Goal: Task Accomplishment & Management: Manage account settings

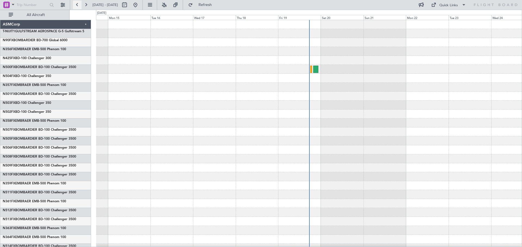
click at [76, 5] on button at bounding box center [77, 5] width 9 height 9
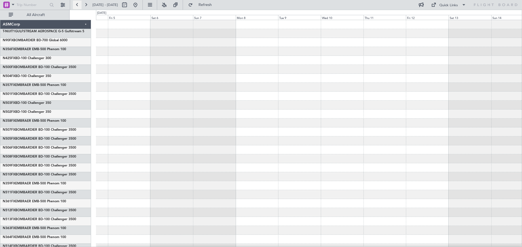
click at [76, 5] on button at bounding box center [77, 5] width 9 height 9
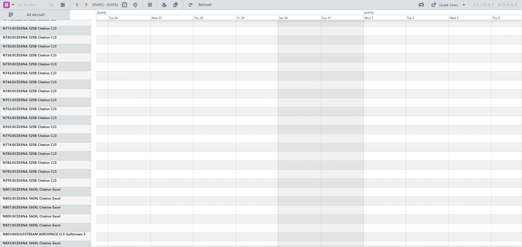
scroll to position [2771, 0]
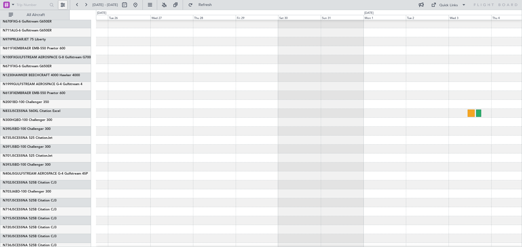
click at [61, 4] on button at bounding box center [62, 5] width 9 height 9
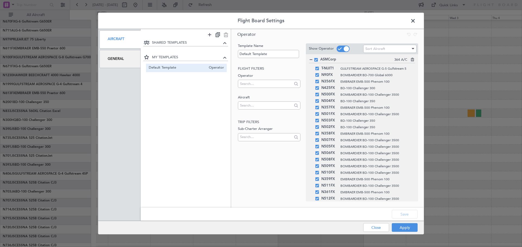
click at [112, 57] on div "General" at bounding box center [119, 59] width 41 height 18
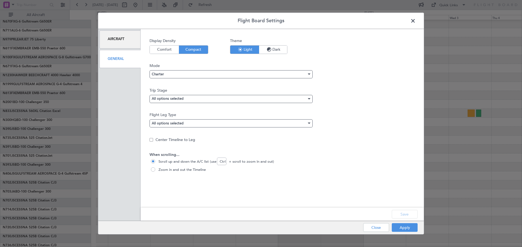
click at [415, 21] on span at bounding box center [415, 22] width 0 height 11
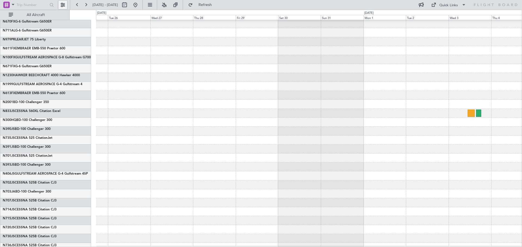
click at [64, 5] on button at bounding box center [62, 5] width 9 height 9
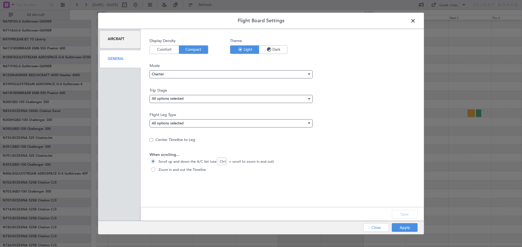
click at [114, 35] on div "Aircraft" at bounding box center [119, 39] width 41 height 18
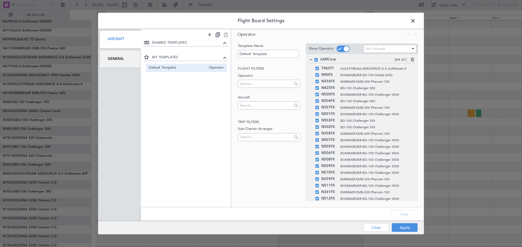
click at [119, 60] on div "General" at bounding box center [119, 59] width 41 height 18
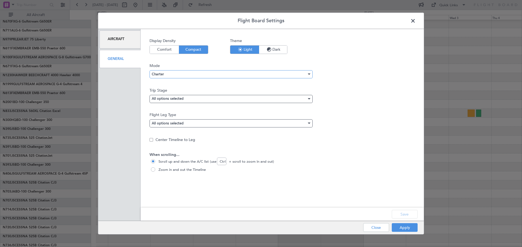
click at [163, 74] on div "Charter" at bounding box center [229, 74] width 155 height 8
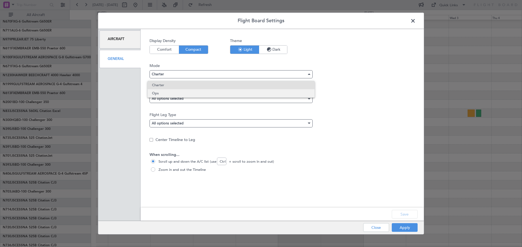
click at [160, 94] on span "Ops" at bounding box center [231, 93] width 158 height 8
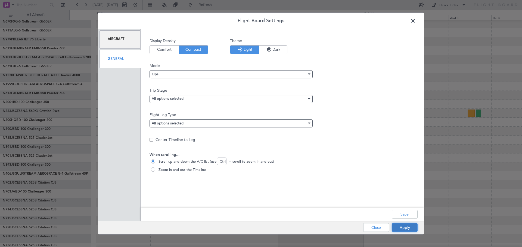
click at [406, 227] on button "Apply" at bounding box center [404, 228] width 26 height 9
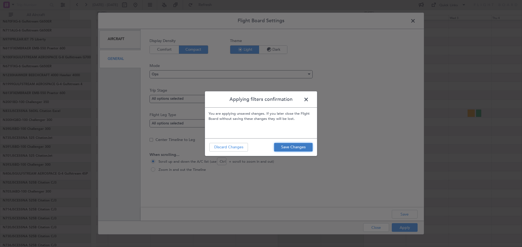
click at [295, 146] on button "Save Changes" at bounding box center [293, 147] width 39 height 9
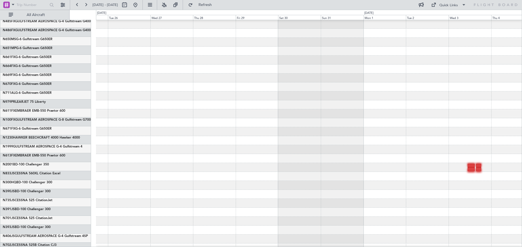
scroll to position [2717, 0]
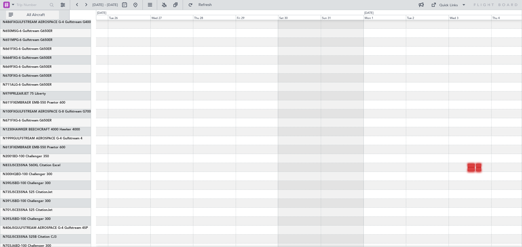
click at [13, 17] on button "All Aircraft" at bounding box center [32, 15] width 53 height 9
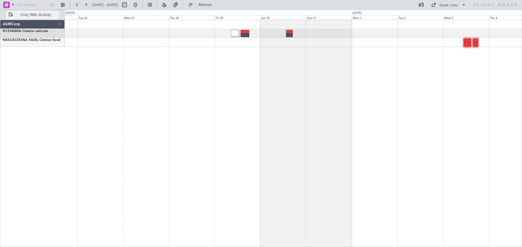
scroll to position [0, 0]
click at [16, 14] on span "Only With Activity" at bounding box center [35, 15] width 43 height 4
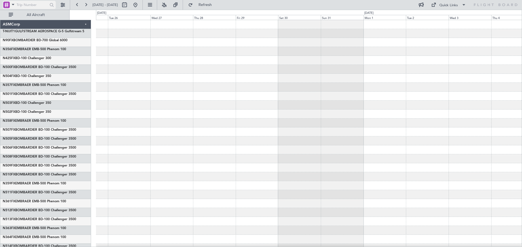
click at [10, 3] on span at bounding box center [13, 4] width 7 height 7
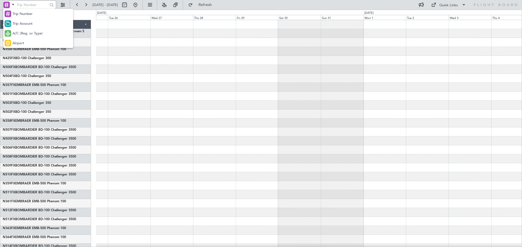
click at [33, 4] on div at bounding box center [261, 123] width 522 height 247
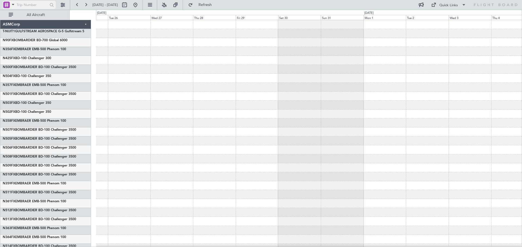
click at [24, 5] on input "text" at bounding box center [32, 5] width 31 height 8
paste input "9296"
drag, startPoint x: 36, startPoint y: 3, endPoint x: 11, endPoint y: 7, distance: 25.5
click at [11, 7] on div "9296" at bounding box center [29, 5] width 53 height 8
paste input "MID090325028"
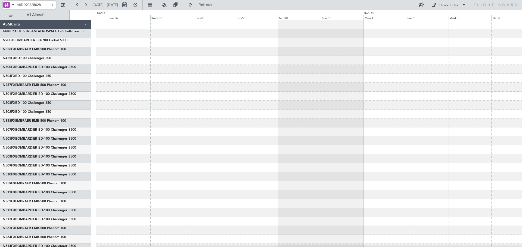
type input "MID090325028"
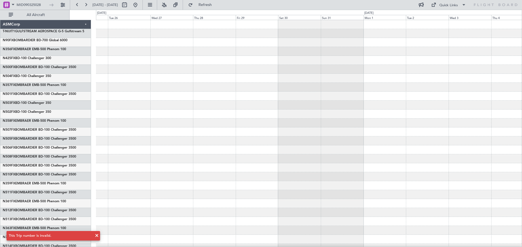
click at [97, 235] on span at bounding box center [96, 236] width 7 height 7
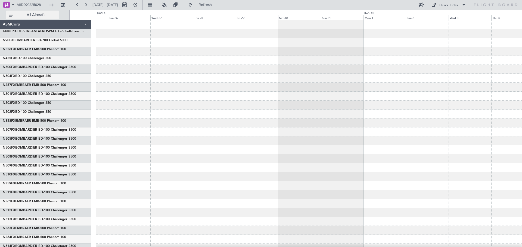
click at [7, 14] on button "All Aircraft" at bounding box center [32, 15] width 53 height 9
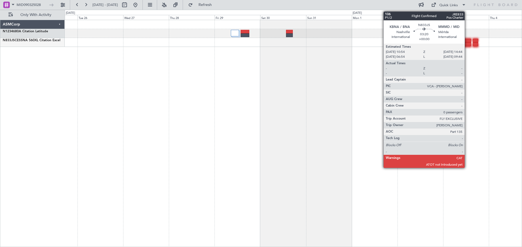
click at [467, 39] on div at bounding box center [466, 41] width 7 height 4
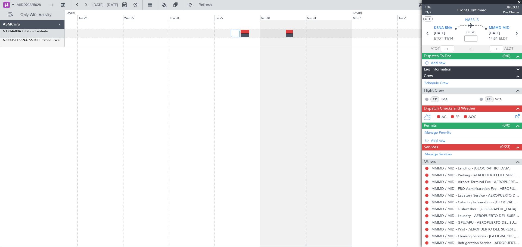
click at [516, 70] on span at bounding box center [517, 70] width 7 height 7
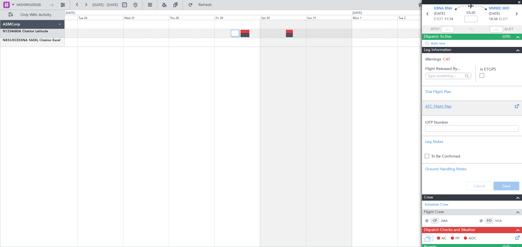
scroll to position [27, 0]
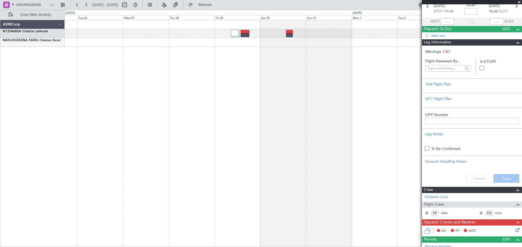
click at [514, 43] on span at bounding box center [517, 42] width 7 height 7
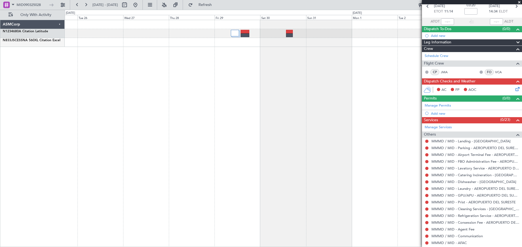
click at [514, 64] on span at bounding box center [517, 63] width 7 height 7
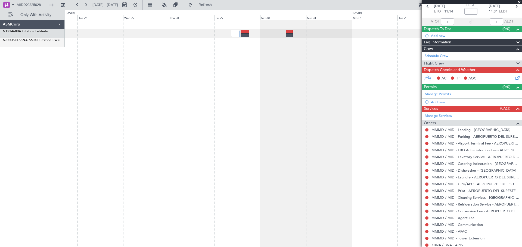
click at [514, 64] on span at bounding box center [517, 63] width 7 height 7
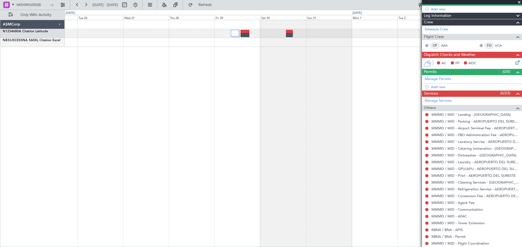
scroll to position [54, 0]
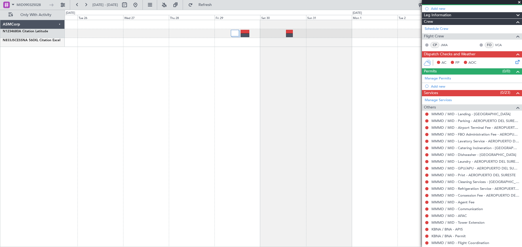
click at [514, 61] on icon at bounding box center [516, 61] width 4 height 4
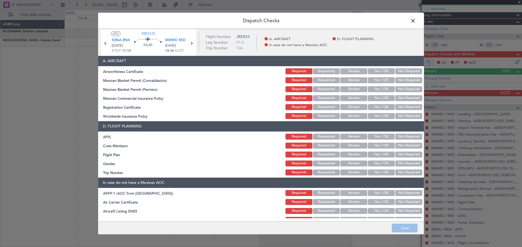
click at [373, 73] on button "Yes / OK" at bounding box center [381, 71] width 27 height 6
click at [377, 79] on button "Yes / OK" at bounding box center [381, 80] width 27 height 6
click at [376, 87] on button "Yes / OK" at bounding box center [381, 89] width 27 height 6
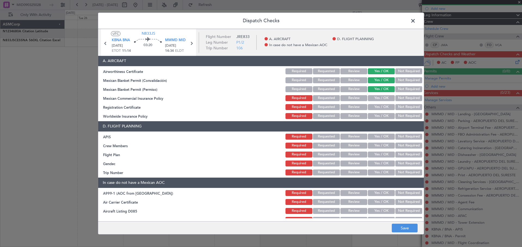
click at [376, 99] on button "Yes / OK" at bounding box center [381, 98] width 27 height 6
click at [376, 107] on button "Yes / OK" at bounding box center [381, 107] width 27 height 6
click at [376, 118] on button "Yes / OK" at bounding box center [381, 116] width 27 height 6
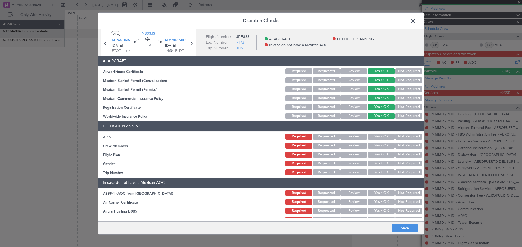
click at [408, 117] on button "Not Required" at bounding box center [408, 116] width 27 height 6
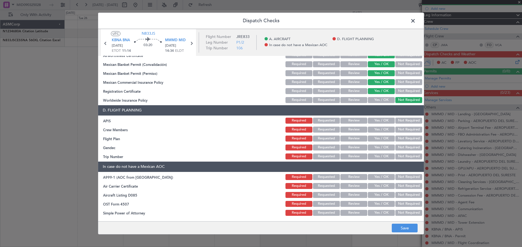
click at [376, 121] on button "Yes / OK" at bounding box center [381, 121] width 27 height 6
click at [383, 131] on button "Yes / OK" at bounding box center [381, 130] width 27 height 6
click at [326, 140] on button "Requested" at bounding box center [326, 139] width 27 height 6
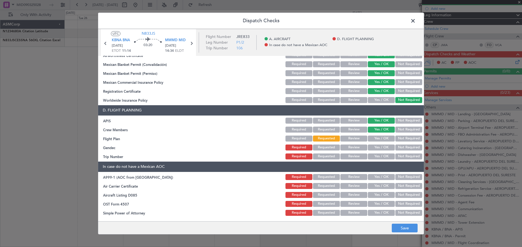
click at [332, 147] on button "Requested" at bounding box center [326, 148] width 27 height 6
click at [380, 155] on button "Yes / OK" at bounding box center [381, 157] width 27 height 6
drag, startPoint x: 102, startPoint y: 166, endPoint x: 176, endPoint y: 167, distance: 74.4
click at [176, 167] on header "In case do not have a Mexican AOC" at bounding box center [260, 167] width 325 height 10
click at [399, 176] on button "Not Required" at bounding box center [408, 177] width 27 height 6
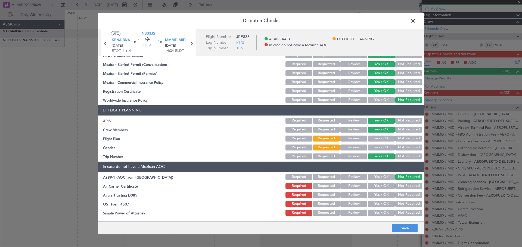
click at [399, 184] on button "Not Required" at bounding box center [408, 186] width 27 height 6
click at [402, 196] on button "Not Required" at bounding box center [408, 195] width 27 height 6
click at [402, 205] on button "Not Required" at bounding box center [408, 204] width 27 height 6
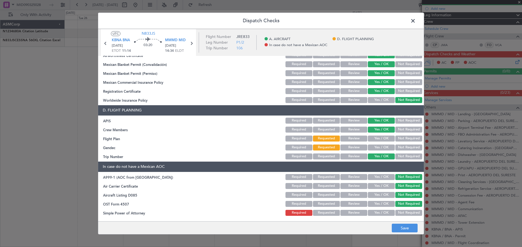
click at [402, 213] on button "Not Required" at bounding box center [408, 213] width 27 height 6
click at [378, 139] on button "Yes / OK" at bounding box center [381, 139] width 27 height 6
click at [378, 145] on button "Yes / OK" at bounding box center [381, 148] width 27 height 6
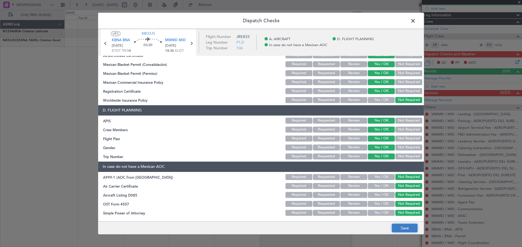
click at [410, 227] on button "Save" at bounding box center [404, 228] width 26 height 9
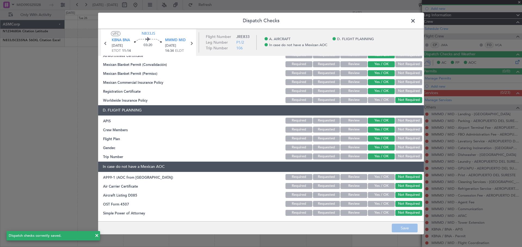
click at [415, 19] on span at bounding box center [415, 22] width 0 height 11
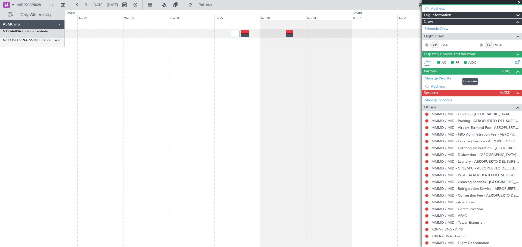
click at [516, 72] on span at bounding box center [517, 71] width 7 height 7
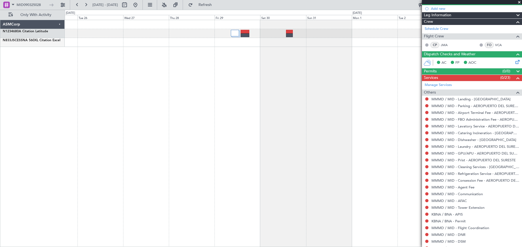
click at [514, 71] on span at bounding box center [517, 71] width 7 height 7
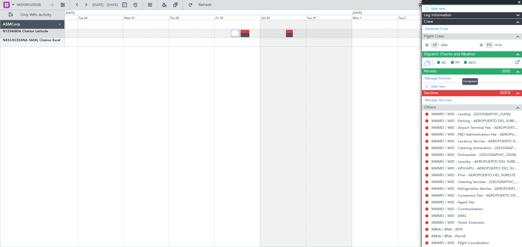
click at [514, 71] on span at bounding box center [517, 71] width 7 height 7
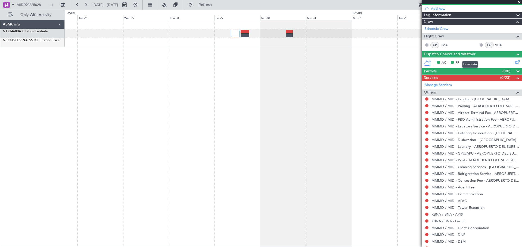
click at [514, 55] on span at bounding box center [517, 54] width 7 height 7
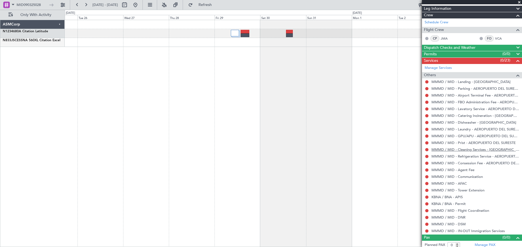
scroll to position [63, 0]
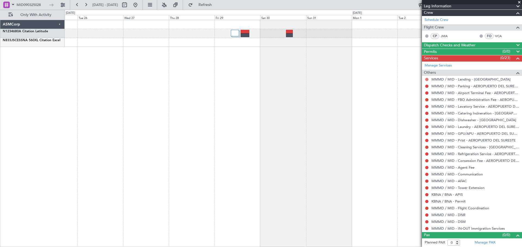
click at [426, 79] on button at bounding box center [426, 79] width 3 height 3
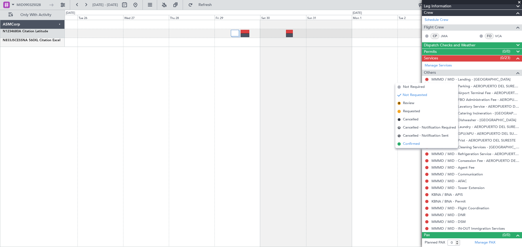
click at [409, 144] on span "Confirmed" at bounding box center [411, 144] width 17 height 5
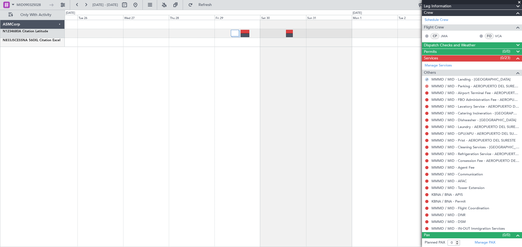
click at [426, 86] on button at bounding box center [426, 86] width 3 height 3
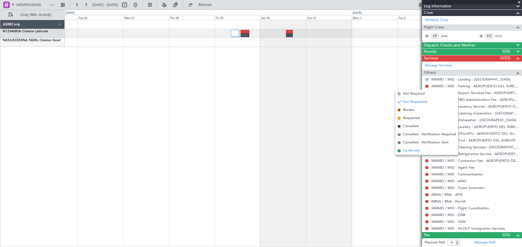
click at [410, 148] on span "Confirmed" at bounding box center [411, 150] width 17 height 5
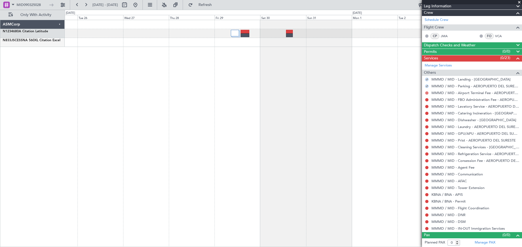
click at [427, 92] on button at bounding box center [426, 93] width 3 height 3
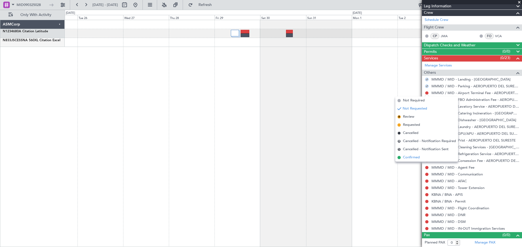
click at [413, 156] on span "Confirmed" at bounding box center [411, 157] width 17 height 5
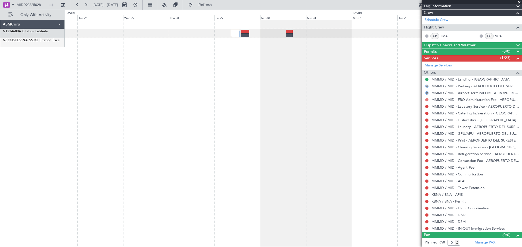
click at [425, 100] on button at bounding box center [426, 99] width 3 height 3
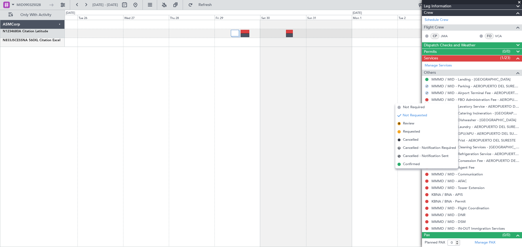
click at [413, 165] on span "Confirmed" at bounding box center [411, 164] width 17 height 5
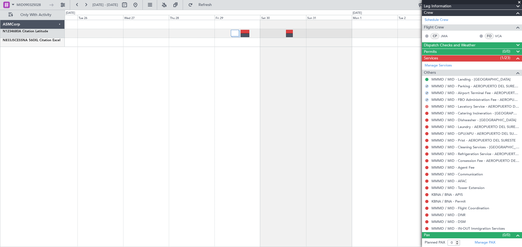
click at [427, 106] on button at bounding box center [426, 106] width 3 height 3
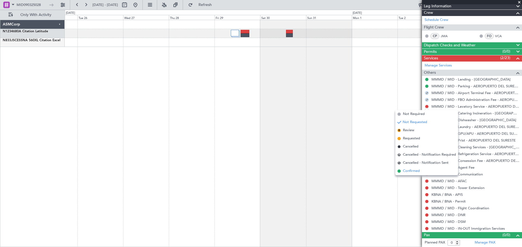
click at [411, 172] on span "Confirmed" at bounding box center [411, 171] width 17 height 5
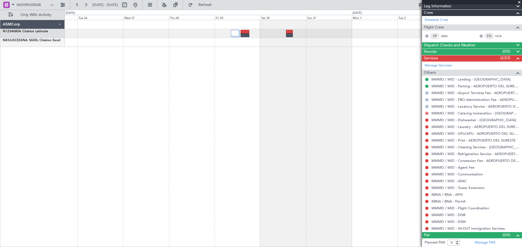
click at [427, 113] on button at bounding box center [426, 113] width 3 height 3
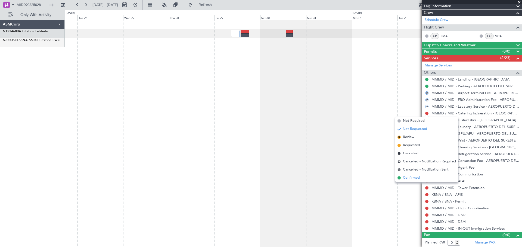
click at [412, 177] on span "Confirmed" at bounding box center [411, 177] width 17 height 5
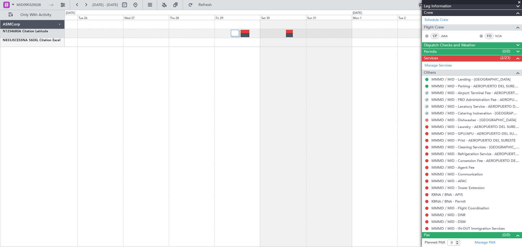
click at [426, 120] on button at bounding box center [426, 120] width 3 height 3
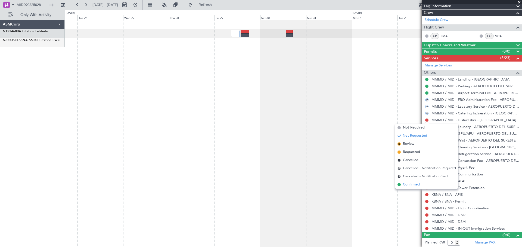
click at [415, 183] on span "Confirmed" at bounding box center [411, 184] width 17 height 5
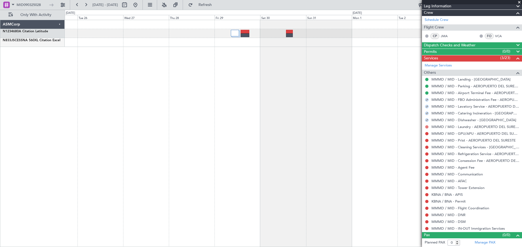
click at [425, 126] on button at bounding box center [426, 127] width 3 height 3
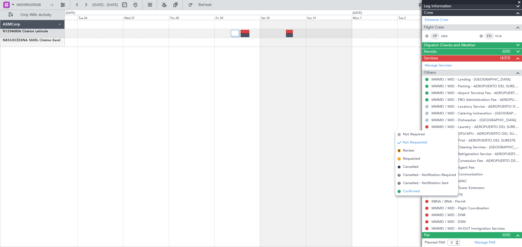
click at [413, 191] on span "Confirmed" at bounding box center [411, 191] width 17 height 5
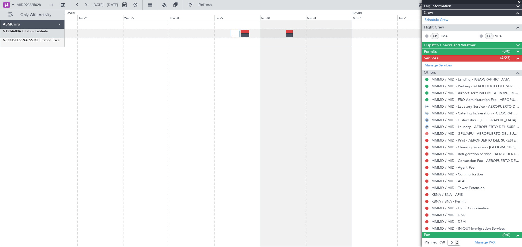
click at [427, 135] on button at bounding box center [426, 133] width 3 height 3
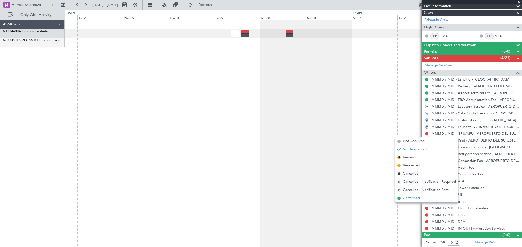
click at [416, 198] on span "Confirmed" at bounding box center [411, 198] width 17 height 5
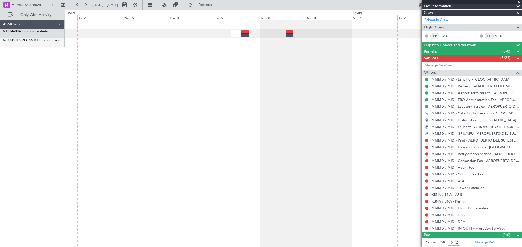
click at [427, 140] on button at bounding box center [426, 140] width 3 height 3
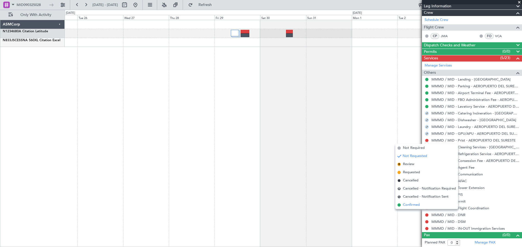
click at [417, 202] on li "Confirmed" at bounding box center [426, 205] width 63 height 8
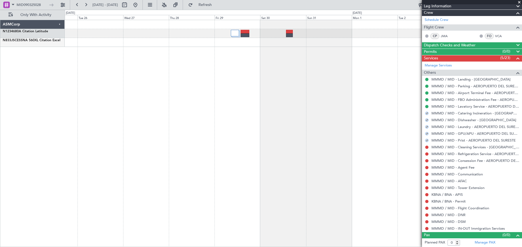
drag, startPoint x: 427, startPoint y: 148, endPoint x: 427, endPoint y: 161, distance: 13.3
click at [427, 148] on button at bounding box center [426, 147] width 3 height 3
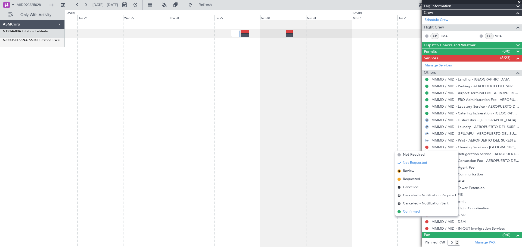
click at [416, 212] on span "Confirmed" at bounding box center [411, 211] width 17 height 5
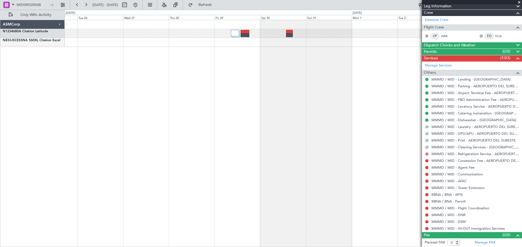
click at [427, 153] on button at bounding box center [426, 154] width 3 height 3
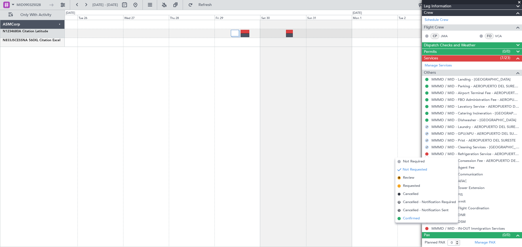
click at [405, 219] on span "Confirmed" at bounding box center [411, 218] width 17 height 5
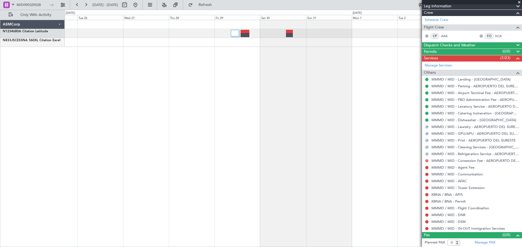
click at [426, 161] on button at bounding box center [426, 160] width 3 height 3
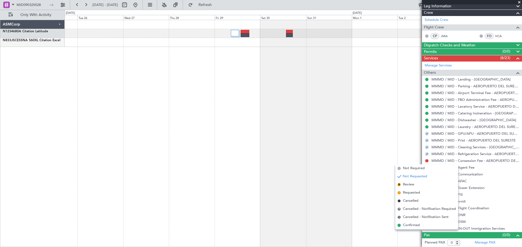
drag, startPoint x: 407, startPoint y: 225, endPoint x: 422, endPoint y: 207, distance: 23.5
click at [407, 225] on span "Confirmed" at bounding box center [411, 225] width 17 height 5
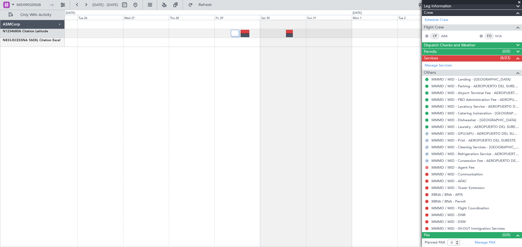
click at [426, 168] on button at bounding box center [426, 167] width 3 height 3
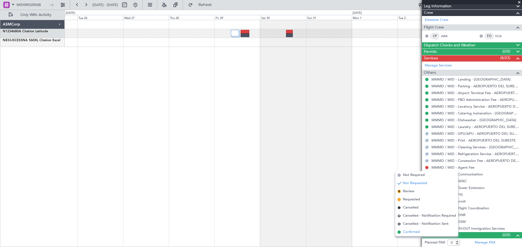
click at [412, 234] on span "Confirmed" at bounding box center [411, 232] width 17 height 5
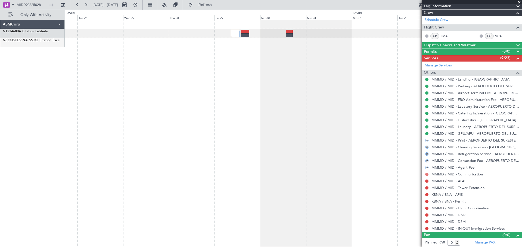
click at [425, 176] on mat-tooltip-component "Not Requested" at bounding box center [426, 183] width 31 height 14
click at [428, 175] on button at bounding box center [426, 174] width 3 height 3
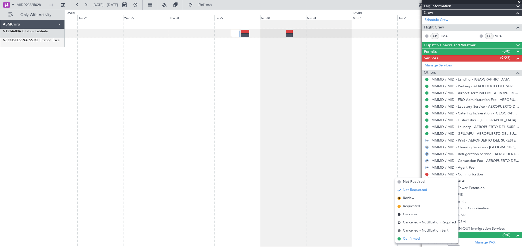
click at [416, 238] on span "Confirmed" at bounding box center [411, 239] width 17 height 5
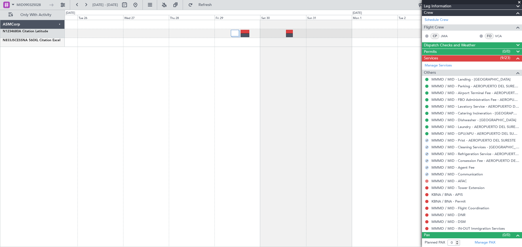
click at [427, 180] on button at bounding box center [426, 181] width 3 height 3
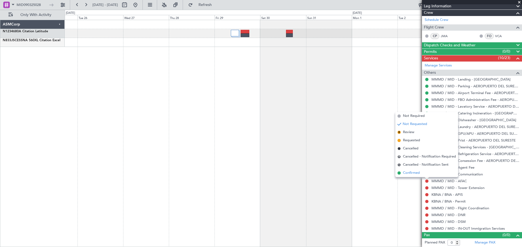
click at [427, 174] on li "Confirmed" at bounding box center [426, 173] width 63 height 8
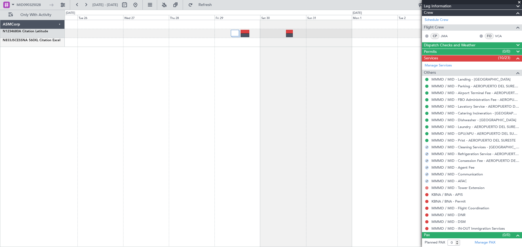
click at [427, 189] on button at bounding box center [426, 188] width 3 height 3
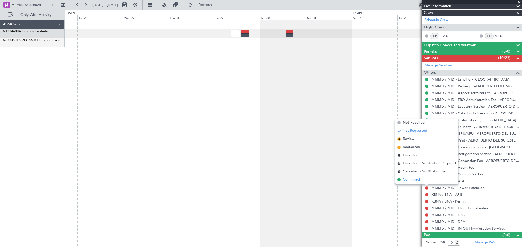
click at [424, 180] on li "Confirmed" at bounding box center [426, 180] width 63 height 8
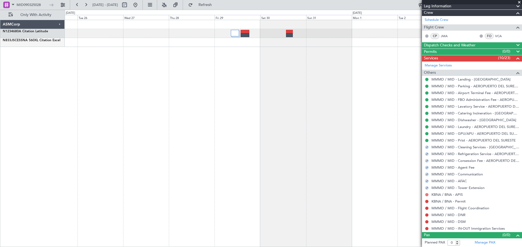
click at [427, 196] on button at bounding box center [426, 194] width 3 height 3
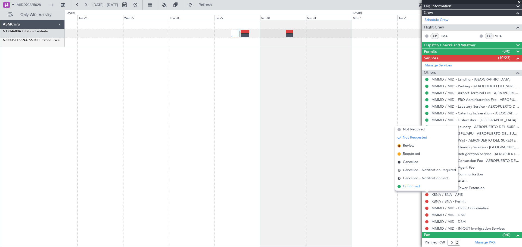
click at [429, 184] on li "Confirmed" at bounding box center [426, 187] width 63 height 8
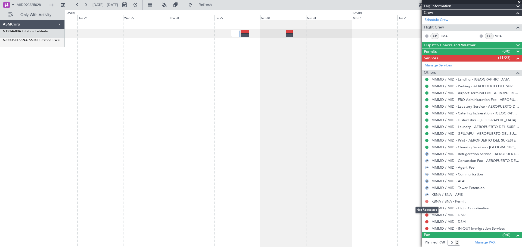
click at [427, 201] on button at bounding box center [426, 201] width 3 height 3
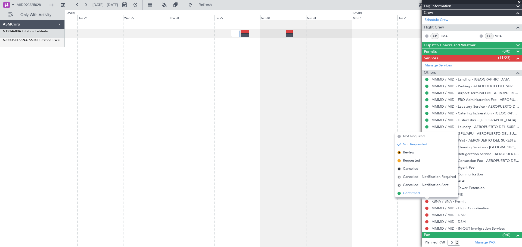
click at [424, 193] on li "Confirmed" at bounding box center [426, 194] width 63 height 8
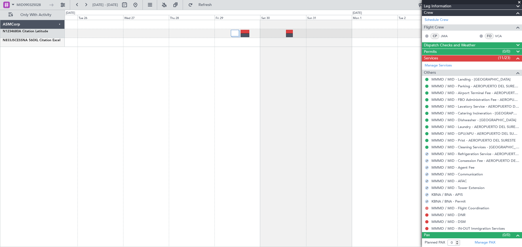
click at [427, 208] on button at bounding box center [426, 208] width 3 height 3
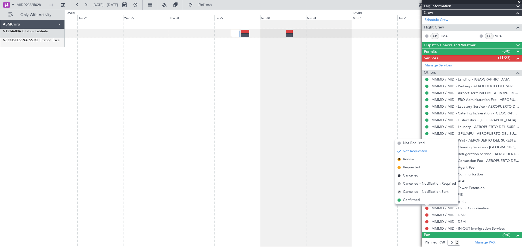
click at [427, 200] on li "Confirmed" at bounding box center [426, 200] width 63 height 8
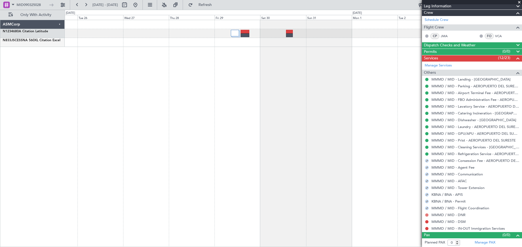
click at [425, 216] on button at bounding box center [426, 215] width 3 height 3
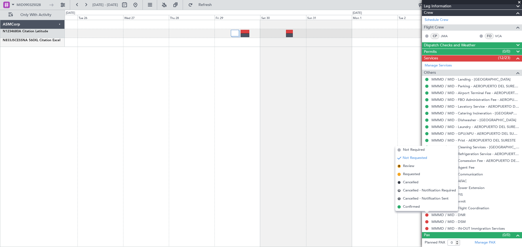
drag, startPoint x: 422, startPoint y: 205, endPoint x: 425, endPoint y: 210, distance: 5.8
click at [422, 205] on li "Confirmed" at bounding box center [426, 207] width 63 height 8
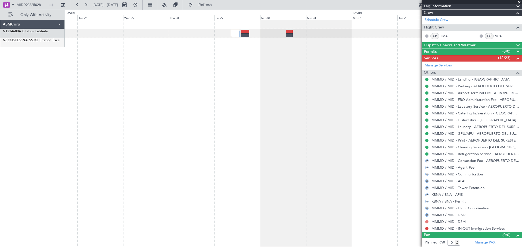
click at [425, 223] on button at bounding box center [426, 222] width 3 height 3
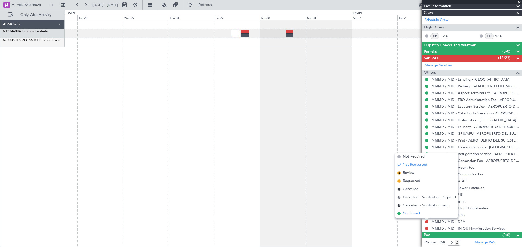
click at [427, 214] on li "Confirmed" at bounding box center [426, 214] width 63 height 8
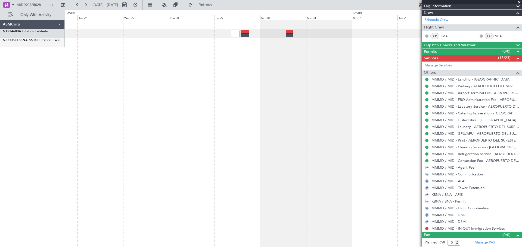
click at [428, 231] on nimbus-traffic-light at bounding box center [426, 229] width 4 height 4
click at [427, 228] on button at bounding box center [426, 228] width 3 height 3
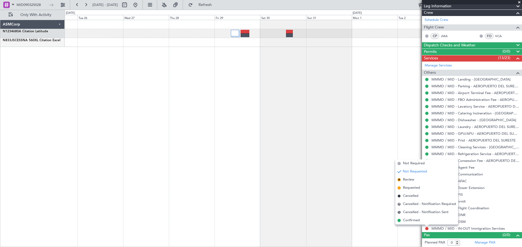
click at [422, 219] on div "Not Requested" at bounding box center [426, 220] width 23 height 7
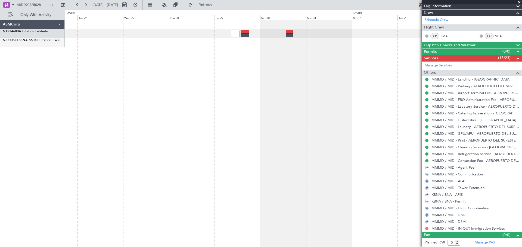
click at [427, 230] on button at bounding box center [426, 228] width 3 height 3
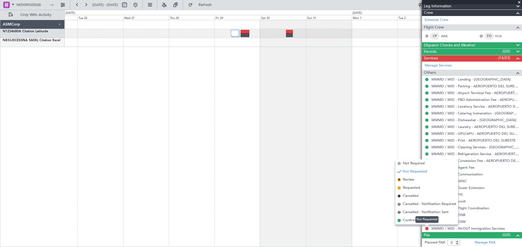
click at [413, 222] on mat-tooltip-component "Not Requested" at bounding box center [426, 220] width 31 height 14
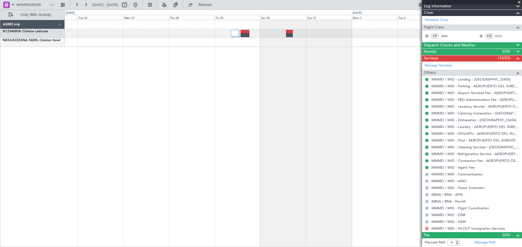
click at [427, 230] on button at bounding box center [426, 228] width 3 height 3
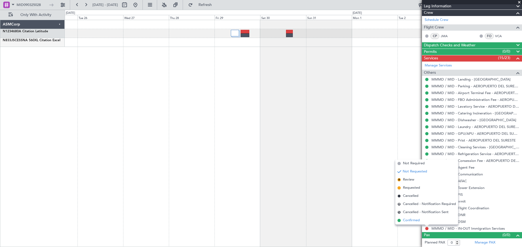
click at [408, 220] on span "Confirmed" at bounding box center [411, 220] width 17 height 5
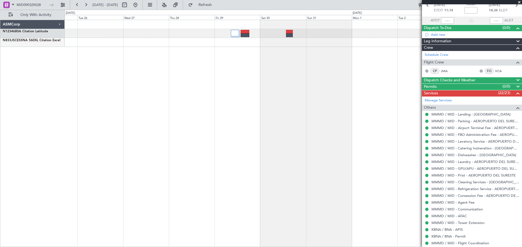
scroll to position [0, 0]
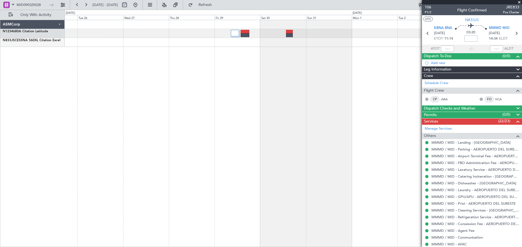
click at [520, 2] on span at bounding box center [518, 2] width 5 height 5
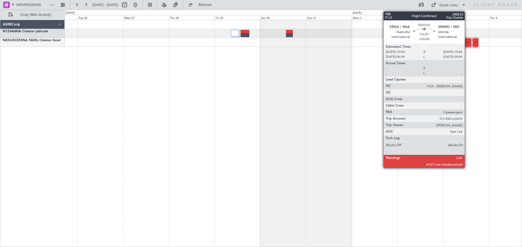
click at [467, 39] on div at bounding box center [466, 41] width 7 height 4
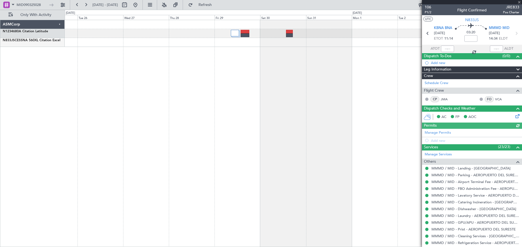
click at [518, 2] on div at bounding box center [472, 2] width 100 height 4
click at [520, 2] on div at bounding box center [472, 2] width 100 height 4
click at [519, 2] on span at bounding box center [518, 2] width 5 height 5
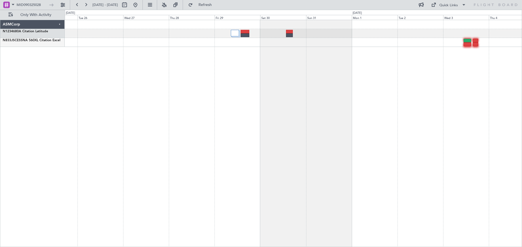
click at [447, 67] on div at bounding box center [293, 134] width 457 height 228
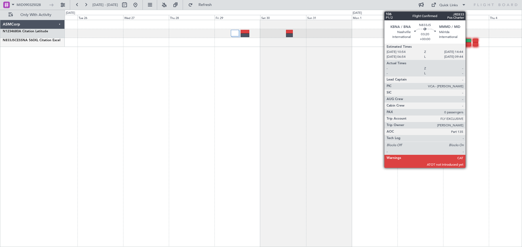
click at [468, 44] on div at bounding box center [466, 44] width 7 height 4
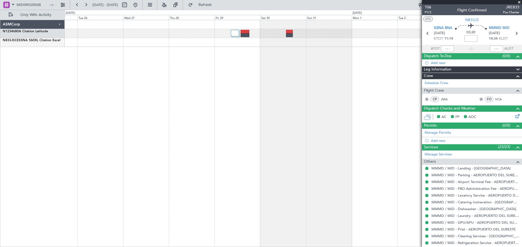
click at [520, 2] on span at bounding box center [518, 2] width 5 height 5
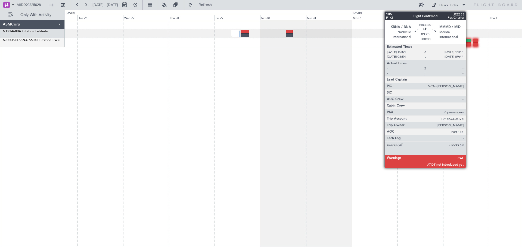
click at [468, 40] on div at bounding box center [466, 41] width 7 height 4
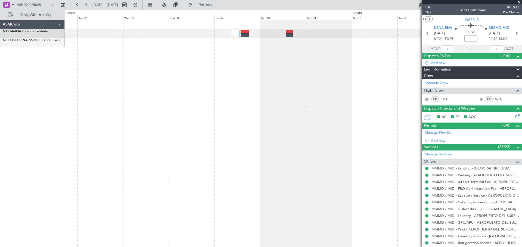
click at [380, 95] on div at bounding box center [293, 134] width 457 height 228
click at [519, 1] on span at bounding box center [518, 2] width 5 height 5
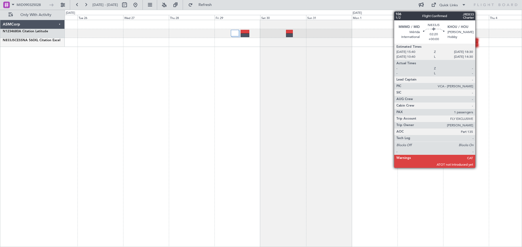
click at [477, 41] on div at bounding box center [474, 41] width 5 height 4
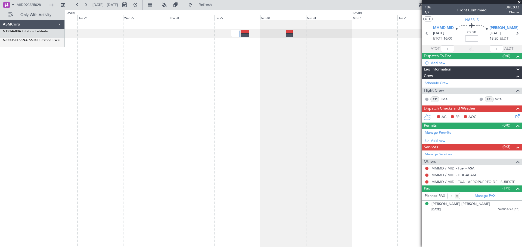
click at [516, 115] on icon at bounding box center [516, 115] width 4 height 4
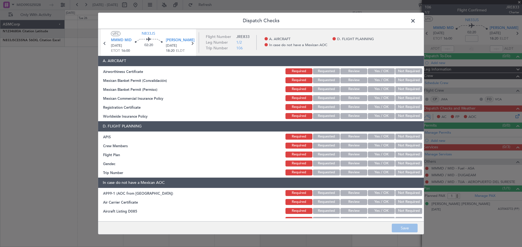
click at [380, 74] on button "Yes / OK" at bounding box center [381, 71] width 27 height 6
drag, startPoint x: 381, startPoint y: 81, endPoint x: 382, endPoint y: 87, distance: 6.0
click at [382, 81] on button "Yes / OK" at bounding box center [381, 80] width 27 height 6
click at [382, 90] on button "Yes / OK" at bounding box center [381, 89] width 27 height 6
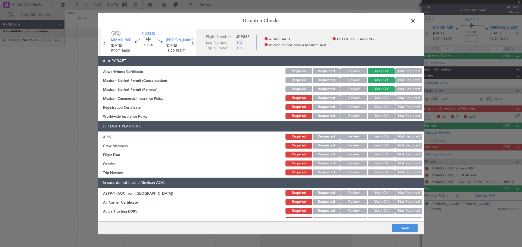
drag, startPoint x: 380, startPoint y: 97, endPoint x: 380, endPoint y: 104, distance: 7.3
click at [380, 97] on button "Yes / OK" at bounding box center [381, 98] width 27 height 6
drag, startPoint x: 379, startPoint y: 106, endPoint x: 379, endPoint y: 110, distance: 3.5
click at [379, 107] on button "Yes / OK" at bounding box center [381, 107] width 27 height 6
click at [379, 115] on button "Yes / OK" at bounding box center [381, 116] width 27 height 6
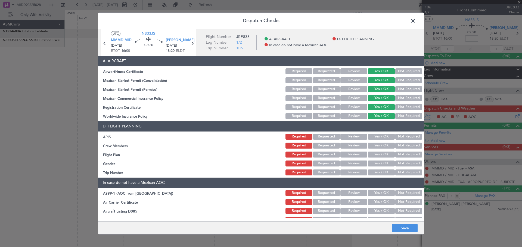
click at [397, 114] on button "Not Required" at bounding box center [408, 116] width 27 height 6
click at [387, 138] on button "Yes / OK" at bounding box center [381, 137] width 27 height 6
drag, startPoint x: 381, startPoint y: 147, endPoint x: 377, endPoint y: 161, distance: 14.3
click at [381, 148] on button "Yes / OK" at bounding box center [381, 146] width 27 height 6
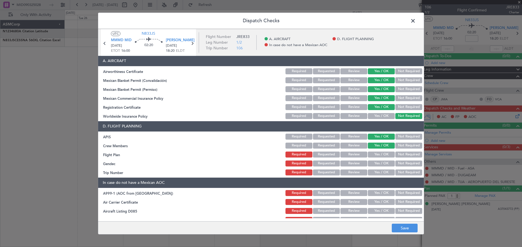
click at [379, 156] on button "Yes / OK" at bounding box center [381, 155] width 27 height 6
drag, startPoint x: 378, startPoint y: 163, endPoint x: 378, endPoint y: 169, distance: 5.4
click at [378, 164] on button "Yes / OK" at bounding box center [381, 164] width 27 height 6
click at [377, 171] on button "Yes / OK" at bounding box center [381, 173] width 27 height 6
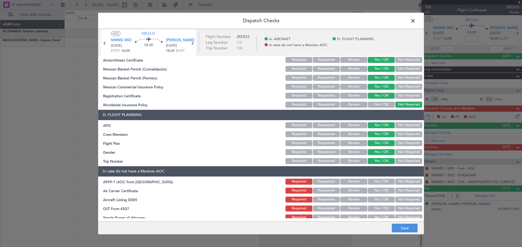
scroll to position [16, 0]
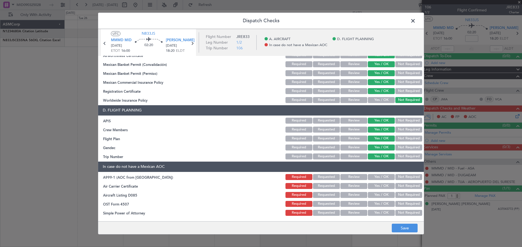
click at [400, 177] on button "Not Required" at bounding box center [408, 177] width 27 height 6
drag, startPoint x: 402, startPoint y: 185, endPoint x: 402, endPoint y: 194, distance: 9.0
click at [402, 186] on button "Not Required" at bounding box center [408, 186] width 27 height 6
click at [402, 195] on button "Not Required" at bounding box center [408, 195] width 27 height 6
drag, startPoint x: 402, startPoint y: 203, endPoint x: 403, endPoint y: 208, distance: 5.5
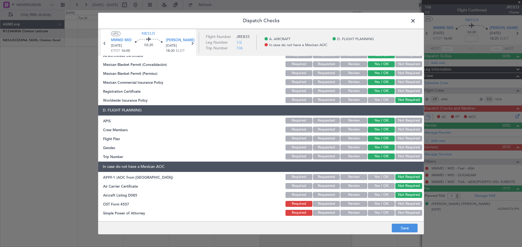
click at [403, 203] on button "Not Required" at bounding box center [408, 204] width 27 height 6
click at [403, 212] on button "Not Required" at bounding box center [408, 213] width 27 height 6
click at [412, 230] on button "Save" at bounding box center [404, 228] width 26 height 9
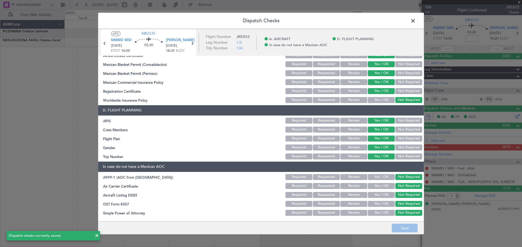
click at [415, 22] on span at bounding box center [415, 22] width 0 height 11
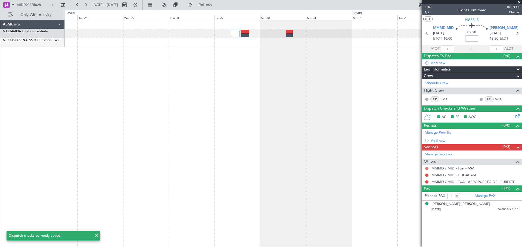
click at [427, 168] on button at bounding box center [426, 168] width 3 height 3
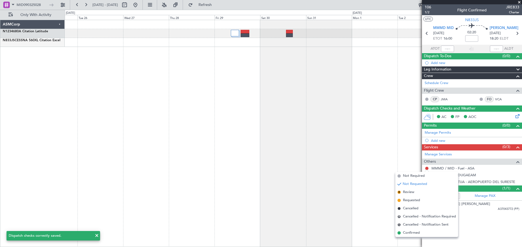
drag, startPoint x: 411, startPoint y: 233, endPoint x: 426, endPoint y: 219, distance: 20.2
click at [412, 233] on span "Confirmed" at bounding box center [411, 233] width 17 height 5
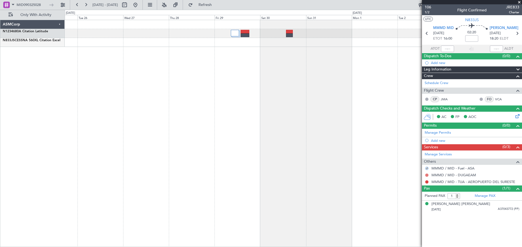
click at [427, 174] on button at bounding box center [426, 175] width 3 height 3
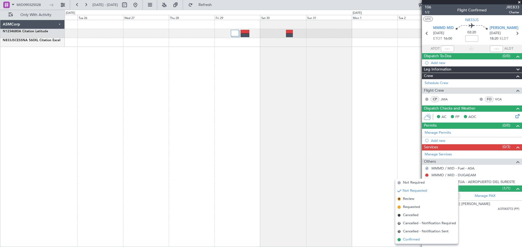
click at [415, 238] on span "Confirmed" at bounding box center [411, 239] width 17 height 5
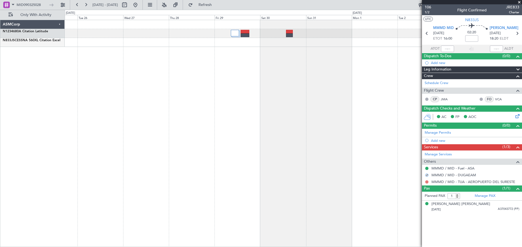
click at [427, 181] on button at bounding box center [426, 182] width 3 height 3
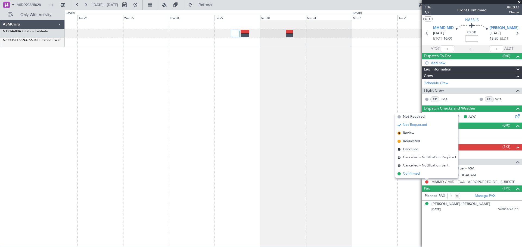
click at [415, 174] on span "Confirmed" at bounding box center [411, 173] width 17 height 5
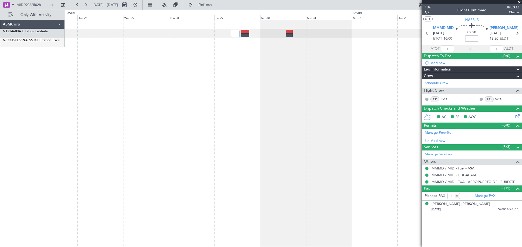
click at [520, 2] on span at bounding box center [518, 2] width 5 height 5
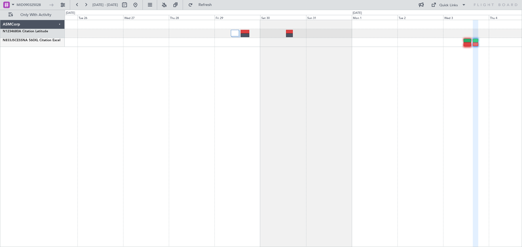
type input "0"
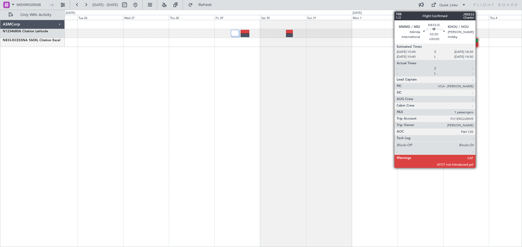
click at [476, 41] on div at bounding box center [474, 41] width 5 height 4
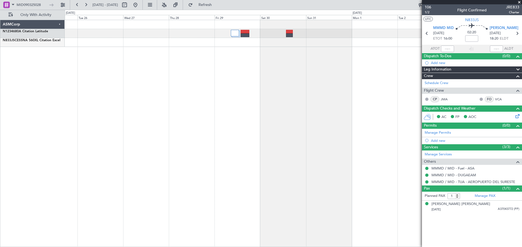
click at [519, 3] on span at bounding box center [518, 2] width 5 height 5
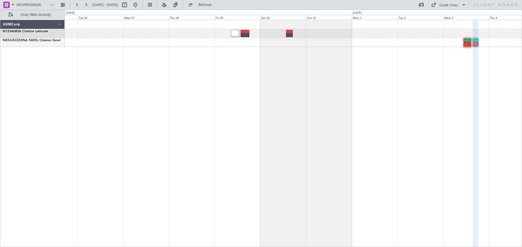
type input "0"
click at [466, 38] on div at bounding box center [293, 42] width 457 height 9
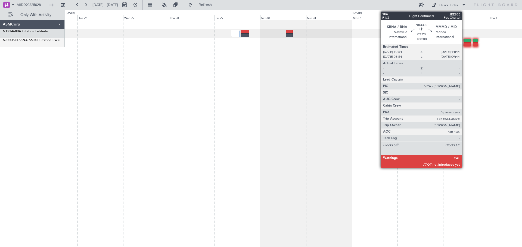
click at [464, 40] on div at bounding box center [466, 41] width 7 height 4
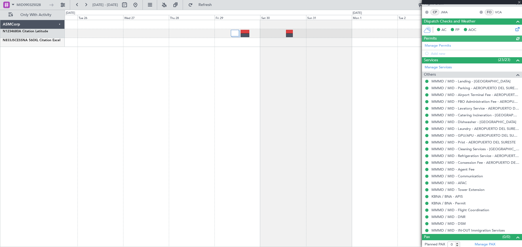
scroll to position [89, 0]
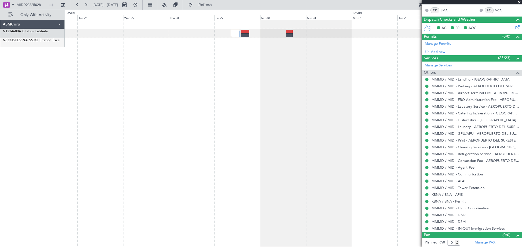
click at [520, 2] on span at bounding box center [518, 2] width 5 height 5
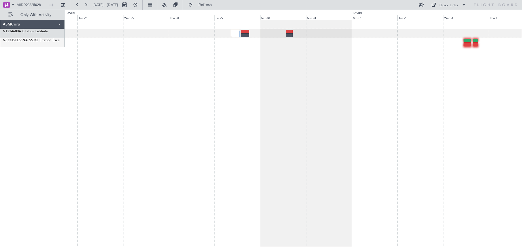
scroll to position [0, 0]
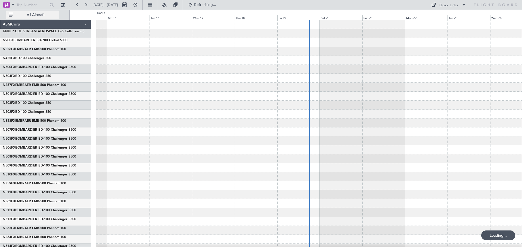
click at [30, 18] on button "All Aircraft" at bounding box center [32, 15] width 53 height 9
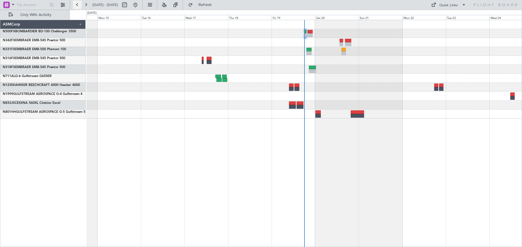
click at [77, 7] on button at bounding box center [77, 5] width 9 height 9
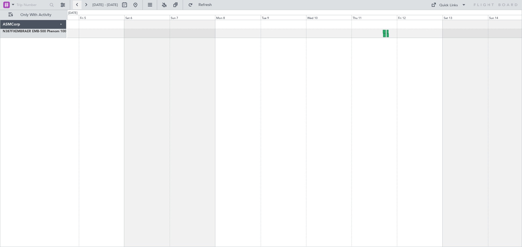
click at [77, 7] on button at bounding box center [77, 5] width 9 height 9
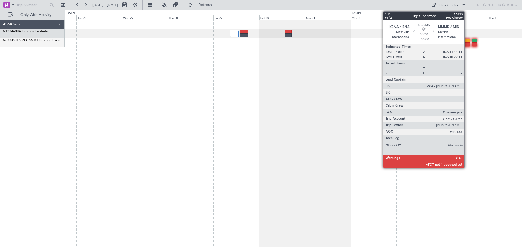
click at [466, 42] on div at bounding box center [465, 41] width 7 height 4
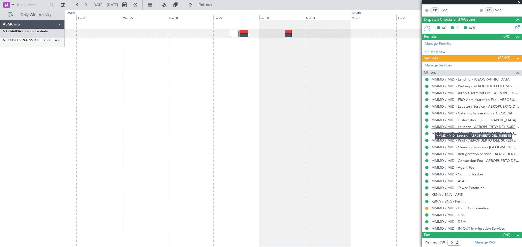
scroll to position [35, 0]
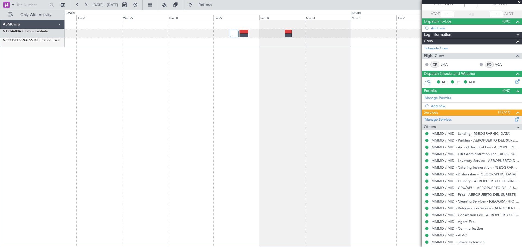
click at [513, 120] on span at bounding box center [516, 119] width 7 height 4
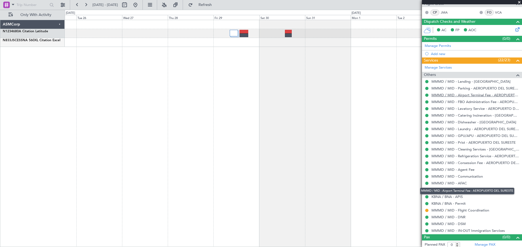
scroll to position [89, 0]
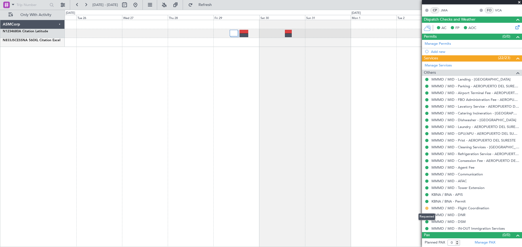
click at [427, 208] on button at bounding box center [426, 208] width 3 height 3
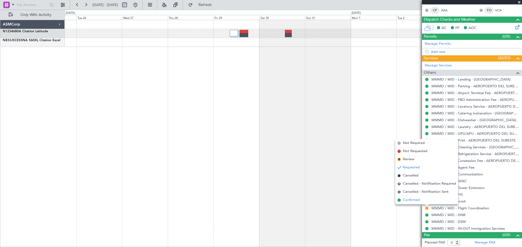
click at [407, 201] on span "Confirmed" at bounding box center [411, 200] width 17 height 5
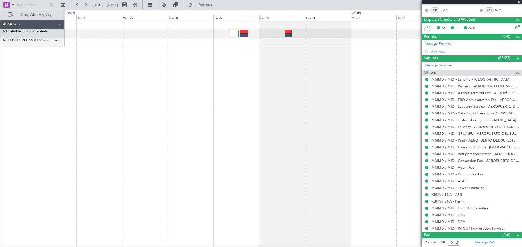
scroll to position [0, 0]
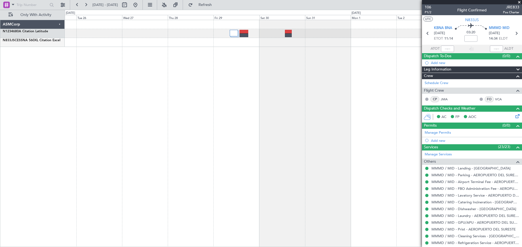
click at [446, 37] on mat-tooltip-component "Estimated Take-Off Time" at bounding box center [441, 43] width 43 height 14
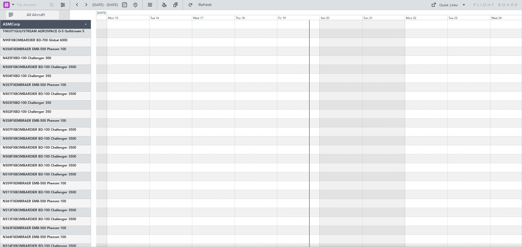
click at [33, 17] on span "All Aircraft" at bounding box center [35, 15] width 43 height 4
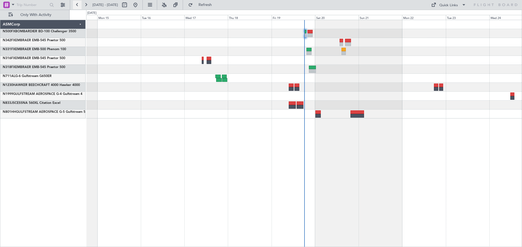
click at [77, 6] on button at bounding box center [77, 5] width 9 height 9
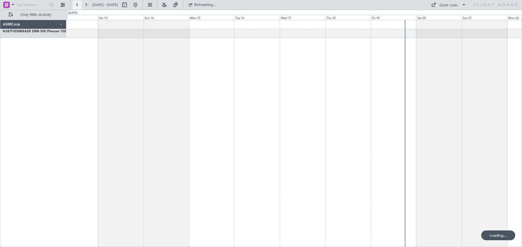
click at [77, 6] on button at bounding box center [77, 5] width 9 height 9
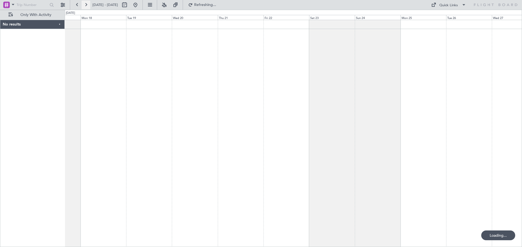
click at [83, 6] on button at bounding box center [85, 5] width 9 height 9
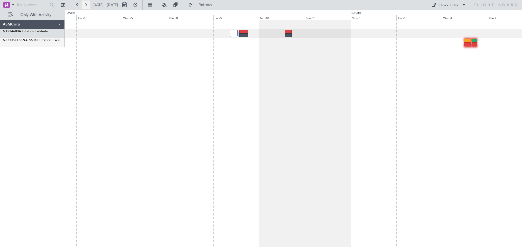
click at [83, 6] on button at bounding box center [85, 5] width 9 height 9
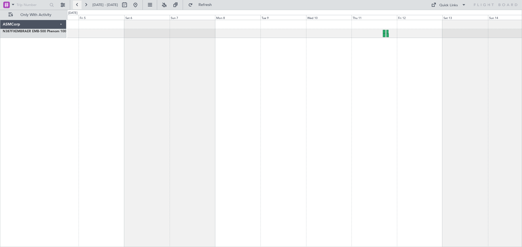
click at [76, 6] on button at bounding box center [77, 5] width 9 height 9
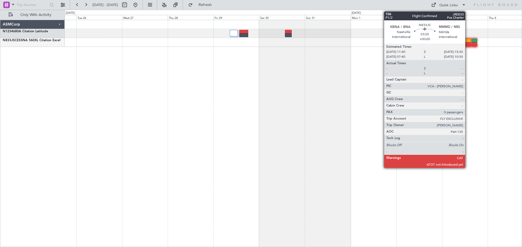
click at [467, 45] on div at bounding box center [467, 44] width 7 height 4
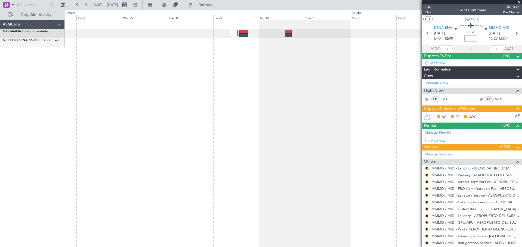
drag, startPoint x: 473, startPoint y: 37, endPoint x: 472, endPoint y: 55, distance: 18.0
click at [473, 37] on input at bounding box center [470, 38] width 13 height 7
type input "+00:00"
type input "+00:50"
click at [480, 43] on div "03:50 +00:50" at bounding box center [471, 33] width 36 height 20
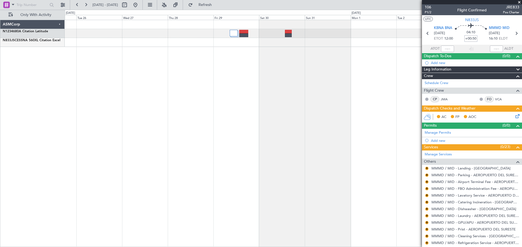
click at [475, 37] on input "+00:50" at bounding box center [470, 38] width 13 height 7
click at [454, 43] on div "04:10" at bounding box center [471, 33] width 36 height 20
click at [455, 40] on div "04:10" at bounding box center [471, 33] width 36 height 20
click at [466, 39] on input at bounding box center [470, 38] width 13 height 7
type input "+00:00"
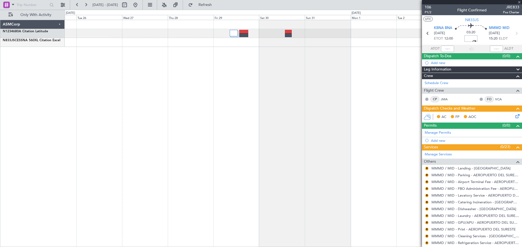
type input "-00:46"
click at [457, 43] on div "02:35 -00:46" at bounding box center [471, 33] width 36 height 20
click at [480, 43] on mat-tooltip-component "Flight Time Correction" at bounding box center [469, 50] width 40 height 14
click at [456, 39] on div "02:35 -00:46" at bounding box center [471, 33] width 36 height 20
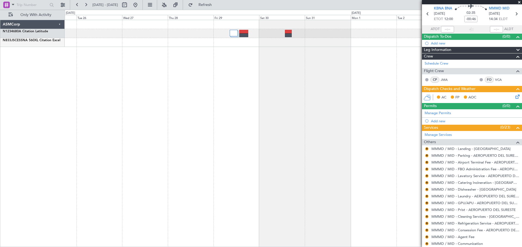
scroll to position [27, 0]
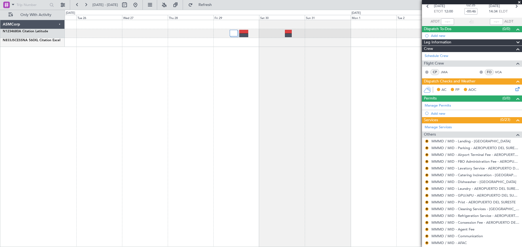
click at [514, 90] on icon at bounding box center [516, 88] width 4 height 4
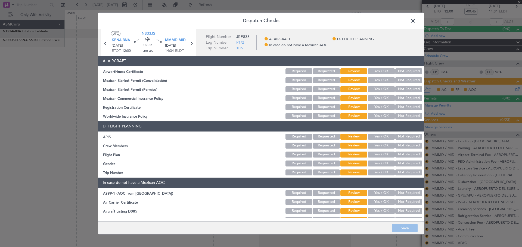
click at [380, 70] on button "Yes / OK" at bounding box center [381, 71] width 27 height 6
click at [375, 84] on div "Yes / OK" at bounding box center [380, 81] width 27 height 8
click at [378, 79] on button "Yes / OK" at bounding box center [381, 80] width 27 height 6
click at [375, 89] on button "Yes / OK" at bounding box center [381, 89] width 27 height 6
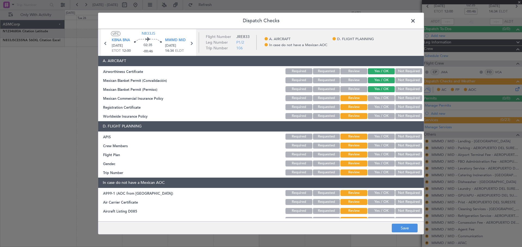
click at [375, 98] on button "Yes / OK" at bounding box center [381, 98] width 27 height 6
click at [377, 107] on button "Yes / OK" at bounding box center [381, 107] width 27 height 6
click at [376, 114] on button "Yes / OK" at bounding box center [381, 116] width 27 height 6
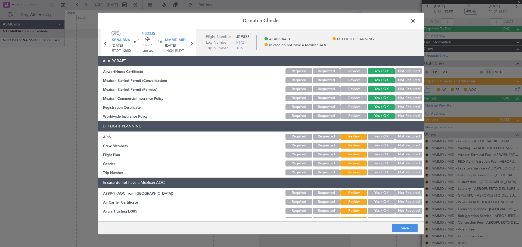
click at [404, 115] on button "Not Required" at bounding box center [408, 116] width 27 height 6
click at [381, 137] on button "Yes / OK" at bounding box center [381, 137] width 27 height 6
click at [375, 147] on button "Yes / OK" at bounding box center [381, 146] width 27 height 6
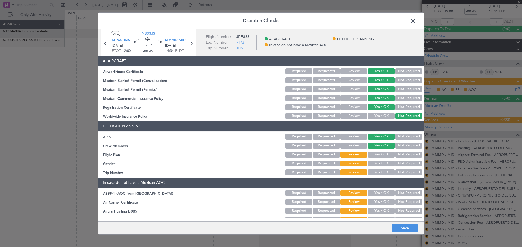
click at [374, 155] on button "Yes / OK" at bounding box center [381, 155] width 27 height 6
drag, startPoint x: 374, startPoint y: 165, endPoint x: 374, endPoint y: 171, distance: 6.0
click at [374, 165] on button "Yes / OK" at bounding box center [381, 164] width 27 height 6
click at [374, 173] on button "Yes / OK" at bounding box center [381, 173] width 27 height 6
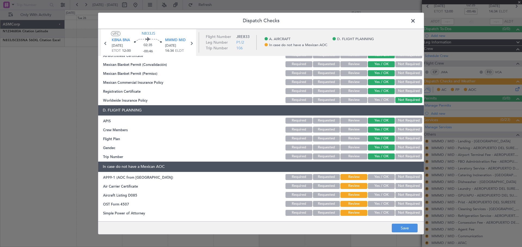
drag, startPoint x: 400, startPoint y: 176, endPoint x: 401, endPoint y: 186, distance: 10.3
click at [401, 176] on button "Not Required" at bounding box center [408, 177] width 27 height 6
click at [401, 188] on button "Not Required" at bounding box center [408, 186] width 27 height 6
click at [400, 195] on button "Not Required" at bounding box center [408, 195] width 27 height 6
click at [398, 205] on button "Not Required" at bounding box center [408, 204] width 27 height 6
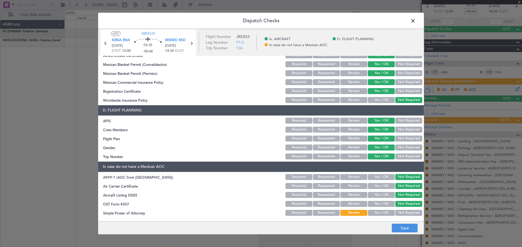
click at [398, 210] on button "Not Required" at bounding box center [408, 213] width 27 height 6
click at [408, 229] on button "Save" at bounding box center [404, 228] width 26 height 9
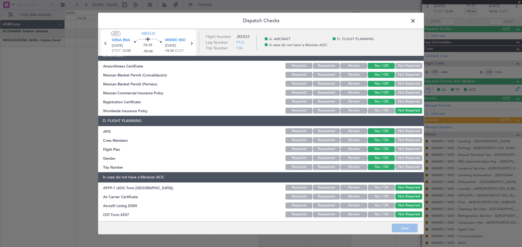
scroll to position [0, 0]
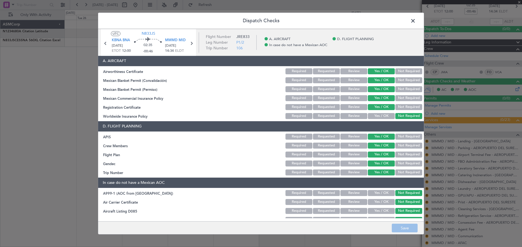
click at [415, 20] on span at bounding box center [415, 22] width 0 height 11
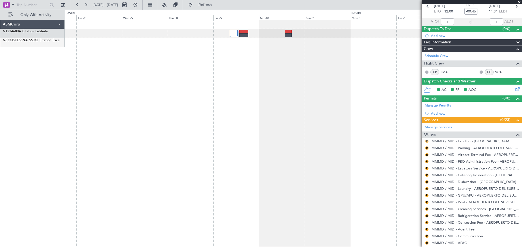
click at [425, 141] on button "R" at bounding box center [426, 141] width 3 height 3
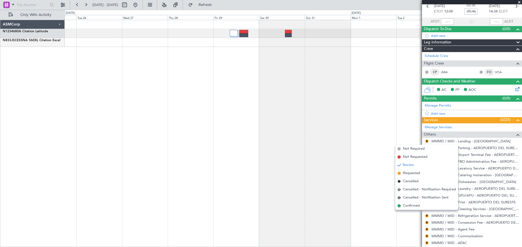
drag, startPoint x: 410, startPoint y: 206, endPoint x: 423, endPoint y: 167, distance: 41.0
click at [410, 206] on span "Confirmed" at bounding box center [411, 205] width 17 height 5
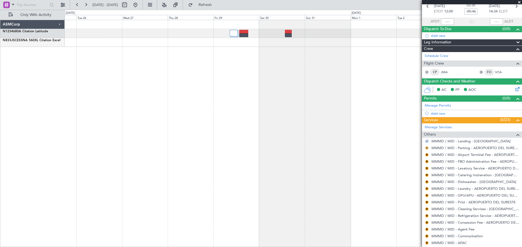
click at [427, 148] on button "R" at bounding box center [426, 148] width 3 height 3
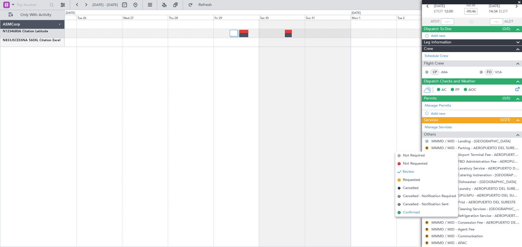
click at [416, 212] on span "Confirmed" at bounding box center [411, 212] width 17 height 5
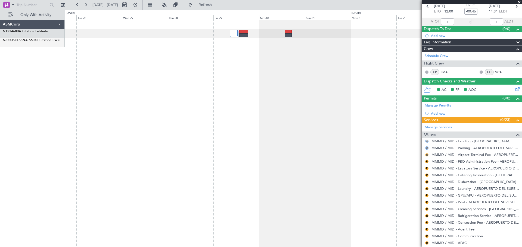
click at [426, 155] on button "R" at bounding box center [426, 154] width 3 height 3
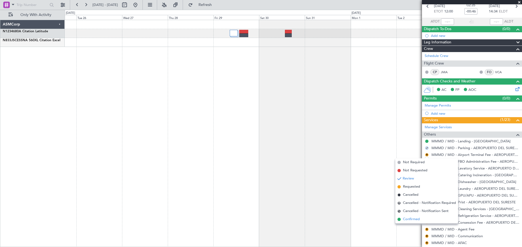
click at [416, 219] on span "Confirmed" at bounding box center [411, 219] width 17 height 5
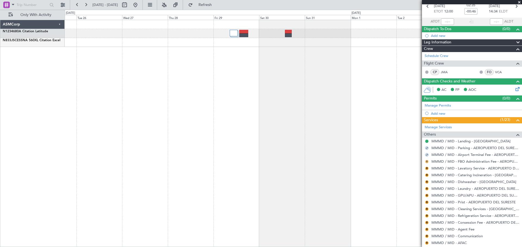
click at [426, 161] on button "R" at bounding box center [426, 161] width 3 height 3
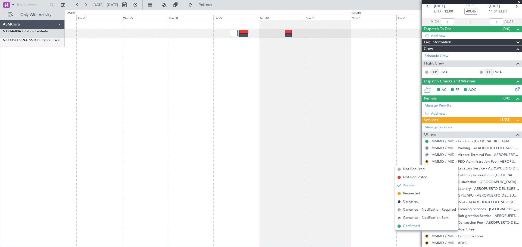
click at [415, 226] on span "Confirmed" at bounding box center [411, 226] width 17 height 5
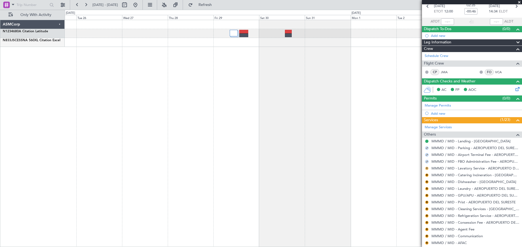
click at [427, 168] on button "R" at bounding box center [426, 168] width 3 height 3
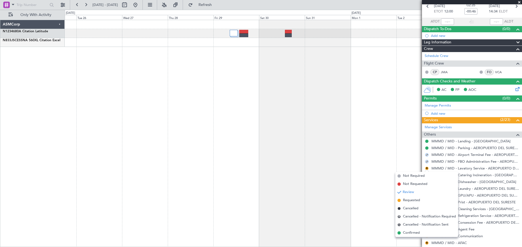
click at [416, 231] on span "Confirmed" at bounding box center [411, 233] width 17 height 5
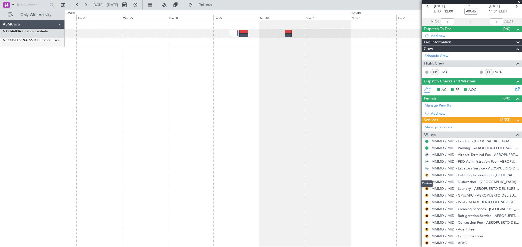
click at [427, 175] on button "R" at bounding box center [426, 175] width 3 height 3
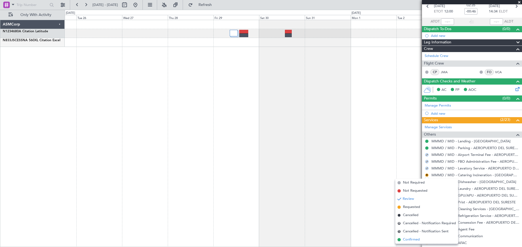
click at [412, 240] on span "Confirmed" at bounding box center [411, 239] width 17 height 5
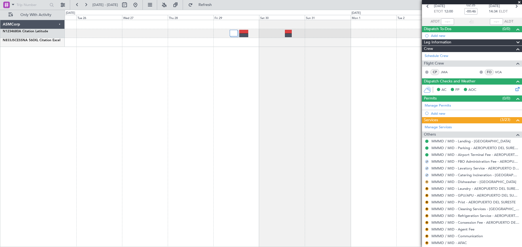
click at [427, 183] on button "R" at bounding box center [426, 182] width 3 height 3
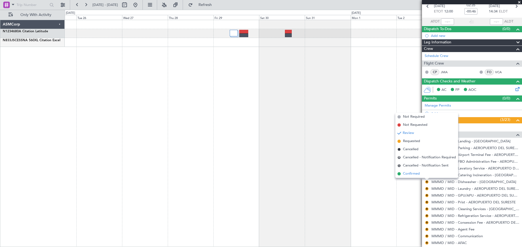
click at [422, 175] on li "Confirmed" at bounding box center [426, 174] width 63 height 8
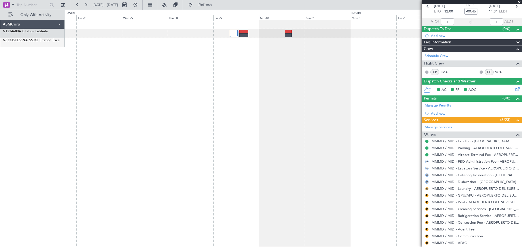
click at [426, 189] on button "R" at bounding box center [426, 188] width 3 height 3
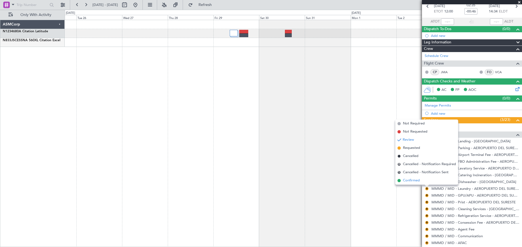
click at [426, 182] on li "Confirmed" at bounding box center [426, 181] width 63 height 8
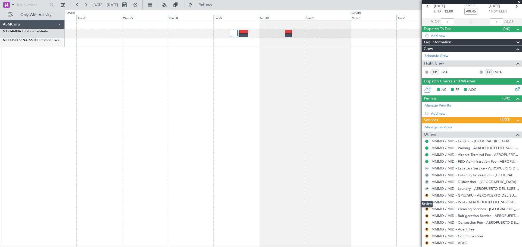
click at [427, 197] on mat-tooltip-component "Review" at bounding box center [427, 204] width 20 height 14
click at [428, 196] on button "R" at bounding box center [426, 195] width 3 height 3
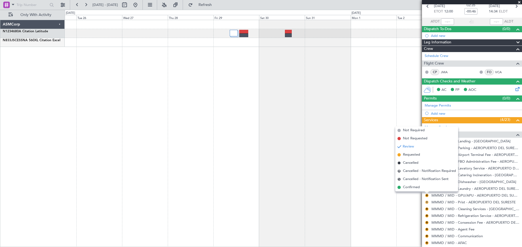
drag, startPoint x: 426, startPoint y: 188, endPoint x: 425, endPoint y: 201, distance: 12.8
click at [426, 189] on li "Confirmed" at bounding box center [426, 188] width 63 height 8
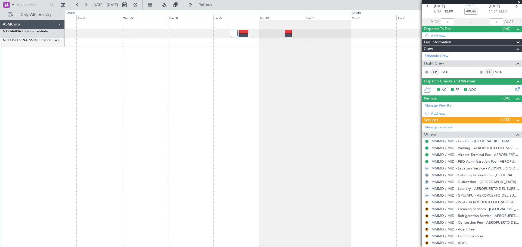
click at [425, 202] on button "R" at bounding box center [426, 202] width 3 height 3
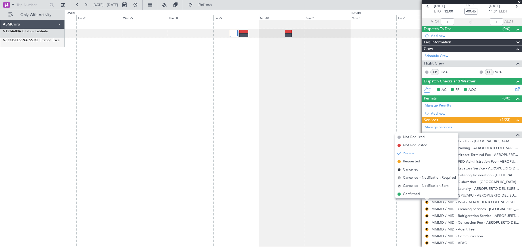
click at [425, 194] on li "Confirmed" at bounding box center [426, 194] width 63 height 8
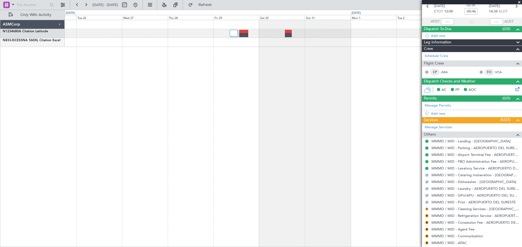
click at [426, 210] on button "R" at bounding box center [426, 209] width 3 height 3
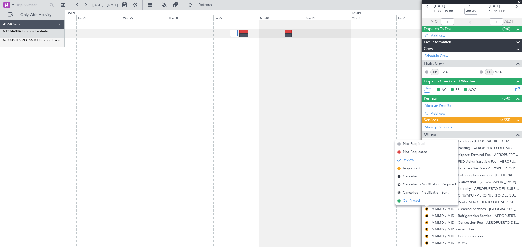
click at [428, 202] on li "Confirmed" at bounding box center [426, 201] width 63 height 8
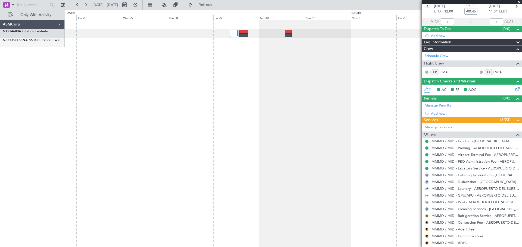
click at [426, 216] on button "R" at bounding box center [426, 216] width 3 height 3
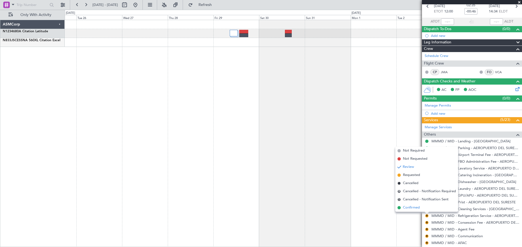
click at [428, 209] on li "Confirmed" at bounding box center [426, 208] width 63 height 8
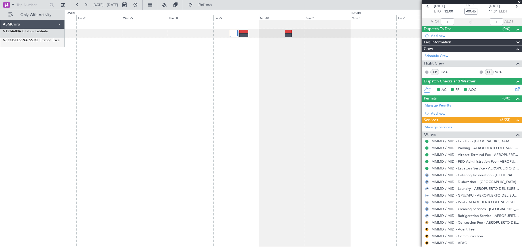
click at [427, 222] on button "R" at bounding box center [426, 222] width 3 height 3
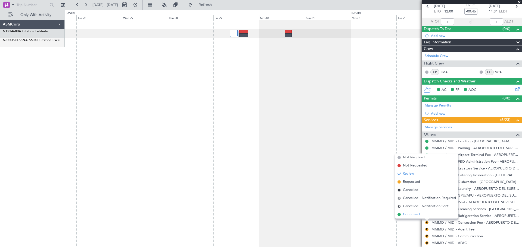
click at [426, 212] on li "Confirmed" at bounding box center [426, 215] width 63 height 8
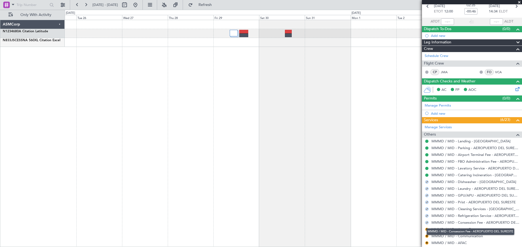
click at [427, 231] on div "MMMD / MID - Consession Fee - AEROPUERTO DEL SURESTE" at bounding box center [470, 232] width 88 height 7
click at [426, 231] on button "R" at bounding box center [426, 229] width 3 height 3
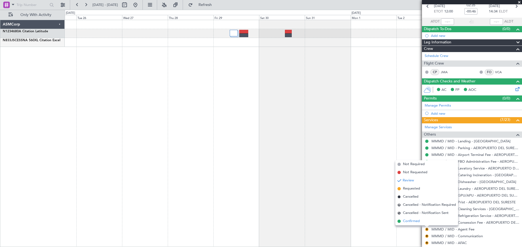
click at [424, 224] on li "Confirmed" at bounding box center [426, 222] width 63 height 8
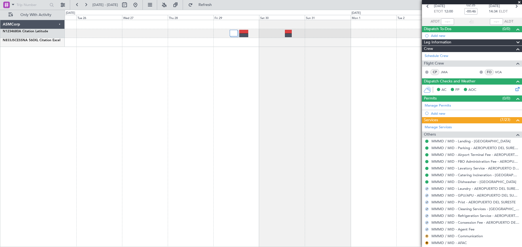
click at [427, 237] on button "R" at bounding box center [426, 236] width 3 height 3
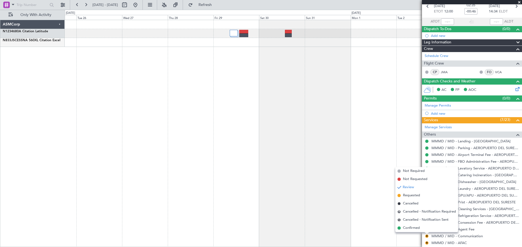
click at [422, 228] on div "Review" at bounding box center [427, 227] width 12 height 7
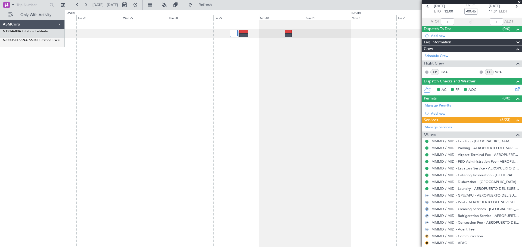
click at [425, 237] on button "R" at bounding box center [426, 236] width 3 height 3
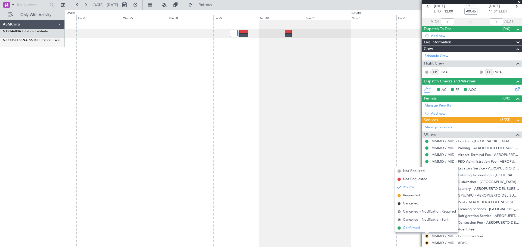
click at [415, 227] on span "Confirmed" at bounding box center [411, 228] width 17 height 5
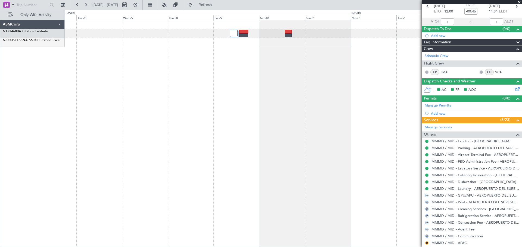
click at [428, 243] on div "R" at bounding box center [426, 243] width 4 height 4
click at [427, 242] on button "R" at bounding box center [426, 243] width 3 height 3
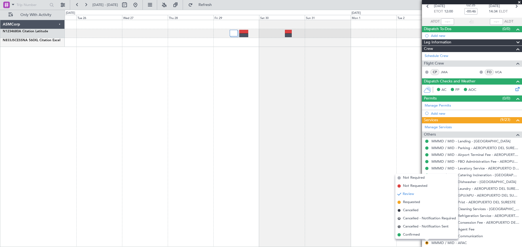
click at [418, 233] on span "Confirmed" at bounding box center [411, 235] width 17 height 5
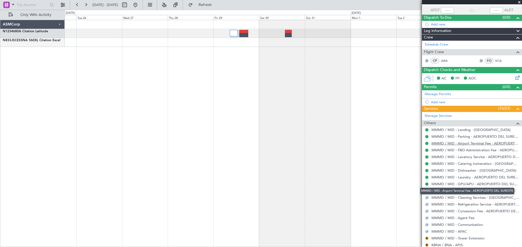
scroll to position [89, 0]
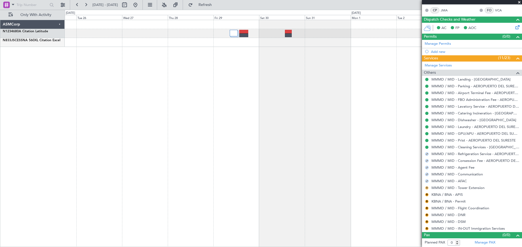
click at [427, 187] on button "R" at bounding box center [426, 188] width 3 height 3
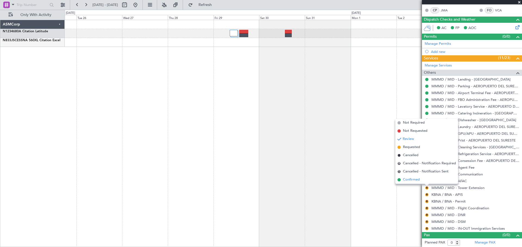
click at [412, 179] on span "Confirmed" at bounding box center [411, 179] width 17 height 5
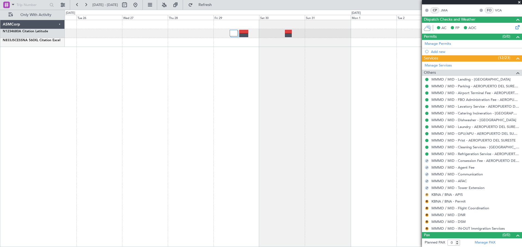
click at [426, 195] on button "R" at bounding box center [426, 194] width 3 height 3
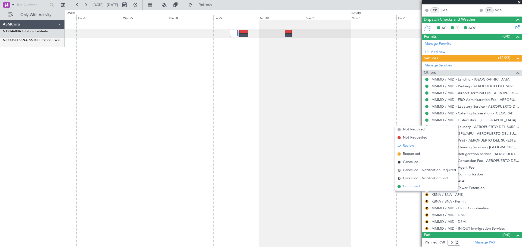
click at [418, 187] on span "Confirmed" at bounding box center [411, 186] width 17 height 5
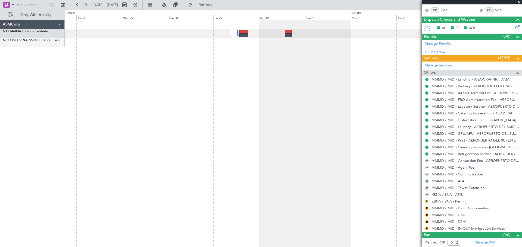
click at [427, 203] on mat-tooltip-component "Review" at bounding box center [427, 210] width 20 height 14
click at [427, 202] on button "R" at bounding box center [426, 201] width 3 height 3
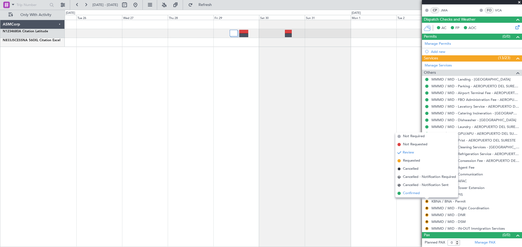
click at [419, 193] on span "Confirmed" at bounding box center [411, 193] width 17 height 5
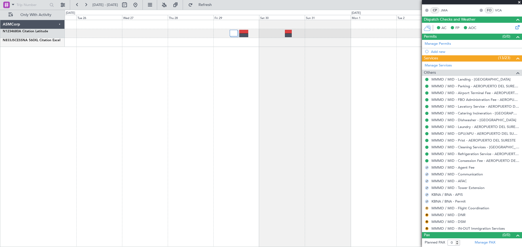
click at [427, 209] on button "R" at bounding box center [426, 208] width 3 height 3
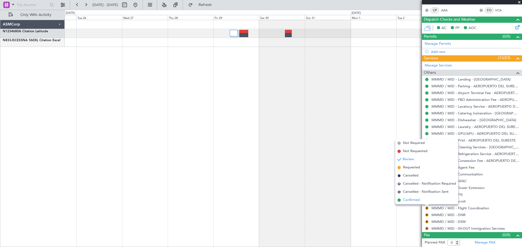
click at [421, 201] on li "Confirmed" at bounding box center [426, 200] width 63 height 8
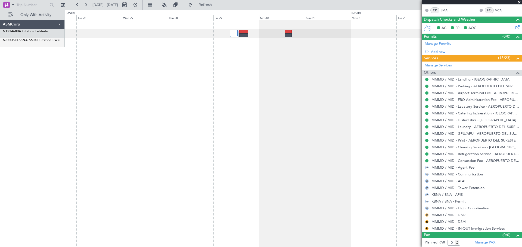
click at [426, 216] on button "R" at bounding box center [426, 215] width 3 height 3
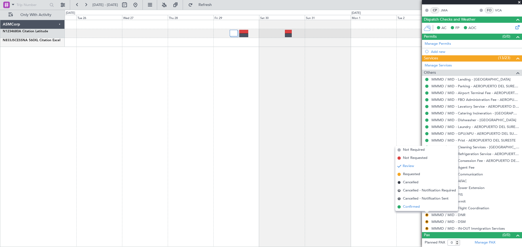
click at [421, 208] on li "Confirmed" at bounding box center [426, 207] width 63 height 8
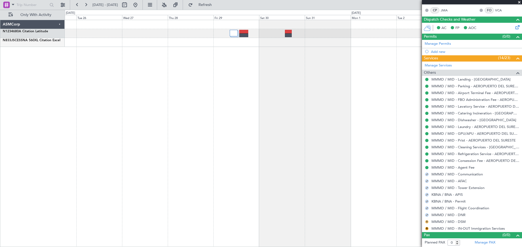
click at [427, 222] on button "R" at bounding box center [426, 222] width 3 height 3
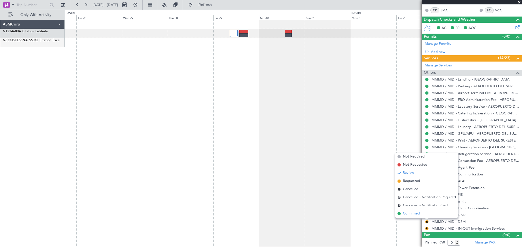
click at [422, 213] on li "Confirmed" at bounding box center [426, 214] width 63 height 8
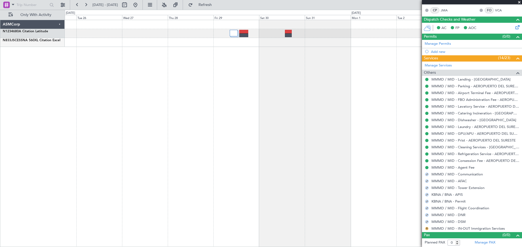
click at [426, 230] on button "R" at bounding box center [426, 228] width 3 height 3
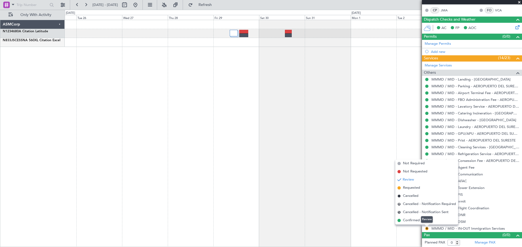
click at [419, 219] on mat-tooltip-component "Review" at bounding box center [427, 220] width 20 height 14
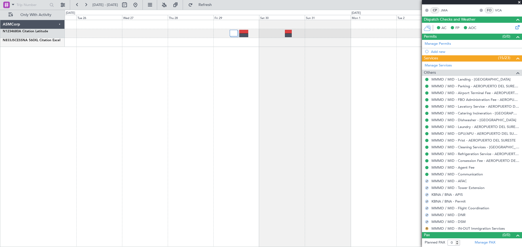
click at [426, 228] on button "R" at bounding box center [426, 228] width 3 height 3
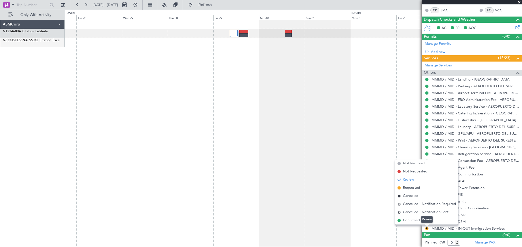
click at [417, 221] on mat-tooltip-component "Review" at bounding box center [427, 220] width 20 height 14
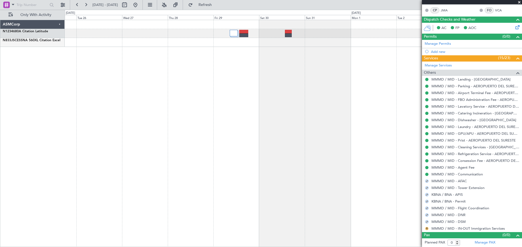
click at [427, 229] on button "R" at bounding box center [426, 228] width 3 height 3
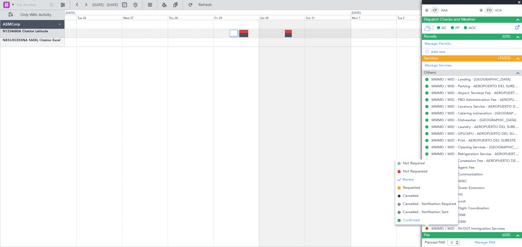
click at [407, 221] on span "Confirmed" at bounding box center [411, 220] width 17 height 5
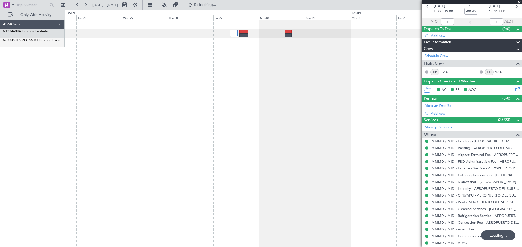
scroll to position [0, 0]
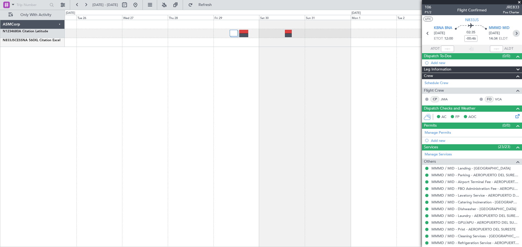
click at [514, 34] on icon at bounding box center [515, 33] width 7 height 7
type input "1"
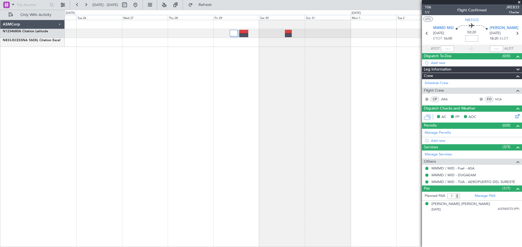
click at [470, 39] on input at bounding box center [471, 38] width 13 height 7
type input "-00:34"
click at [462, 37] on div "02:20 -00:34" at bounding box center [471, 33] width 36 height 20
click at [446, 15] on section "UTC N833JS" at bounding box center [472, 19] width 100 height 8
click at [517, 1] on span at bounding box center [518, 2] width 5 height 5
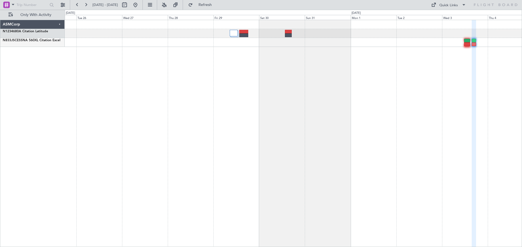
type input "0"
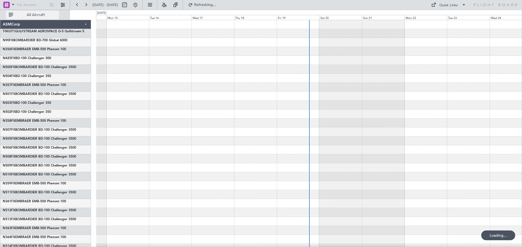
click at [36, 17] on span "All Aircraft" at bounding box center [35, 15] width 43 height 4
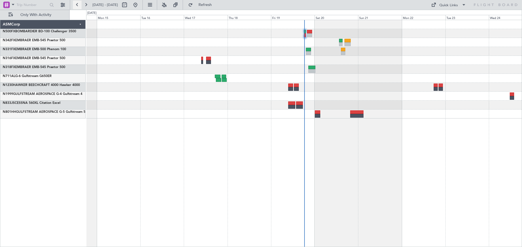
click at [77, 4] on button at bounding box center [77, 5] width 9 height 9
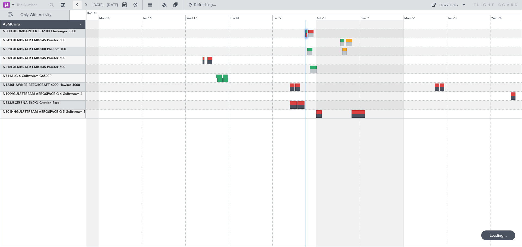
click at [77, 4] on button at bounding box center [77, 5] width 9 height 9
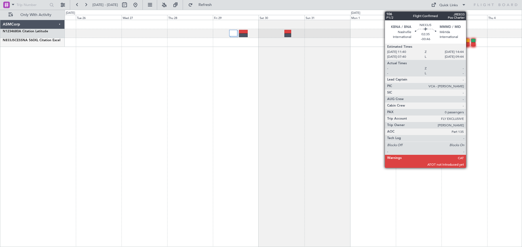
click at [468, 40] on div at bounding box center [466, 41] width 6 height 4
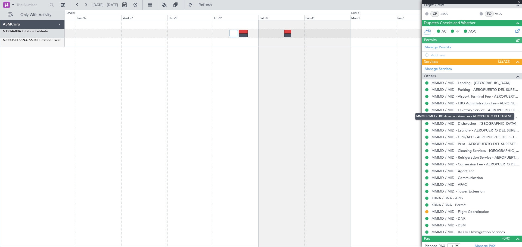
scroll to position [89, 0]
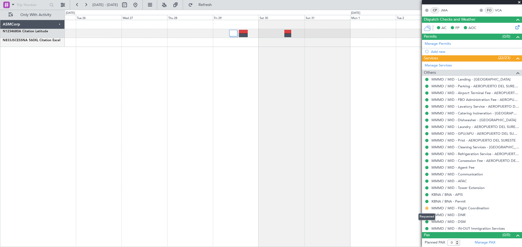
click at [427, 209] on button at bounding box center [426, 208] width 3 height 3
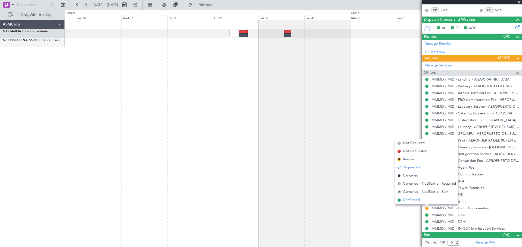
click at [403, 199] on span "Confirmed" at bounding box center [411, 200] width 17 height 5
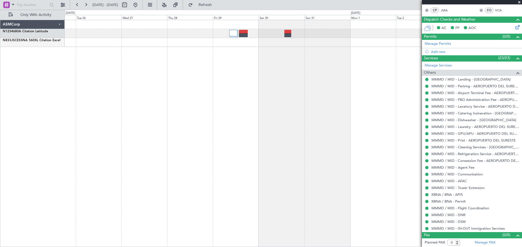
scroll to position [0, 0]
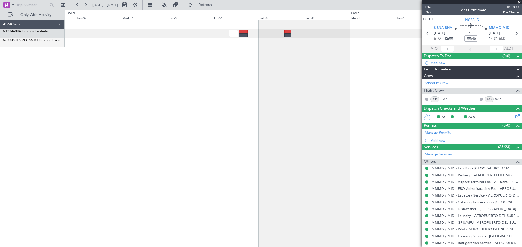
click at [447, 49] on input "text" at bounding box center [447, 49] width 13 height 7
click at [458, 42] on div "02:35 -00:46" at bounding box center [471, 33] width 36 height 20
type input "12:25"
click at [491, 48] on input "text" at bounding box center [496, 49] width 13 height 7
click at [429, 42] on section "KBNA BNA 03/09/2025 ETOT 12:00 02:35 -00:46 MMMD MID 03/09/2025 14:35 ELDT" at bounding box center [472, 33] width 100 height 21
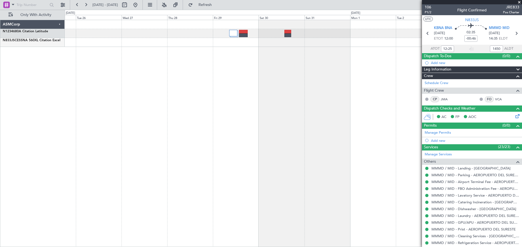
type input "14:50"
click at [512, 32] on icon at bounding box center [515, 33] width 7 height 7
type input "-00:34"
type input "1"
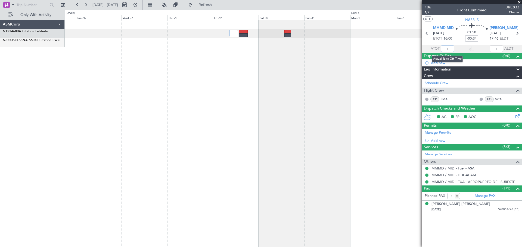
click at [451, 48] on input "text" at bounding box center [447, 49] width 13 height 7
click at [432, 43] on section "MMMD MID 03/09/2025 ETOT 16:00 01:50 -00:34 KHOU HOU 03/09/2025 17:46 ELDT" at bounding box center [472, 33] width 100 height 21
type input "16:05"
click at [483, 195] on link "Manage PAX" at bounding box center [484, 196] width 21 height 5
click at [519, 1] on span at bounding box center [518, 2] width 5 height 5
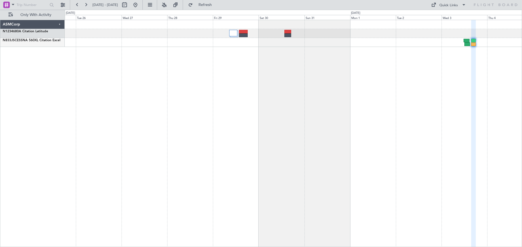
type input "0"
